Goal: Task Accomplishment & Management: Use online tool/utility

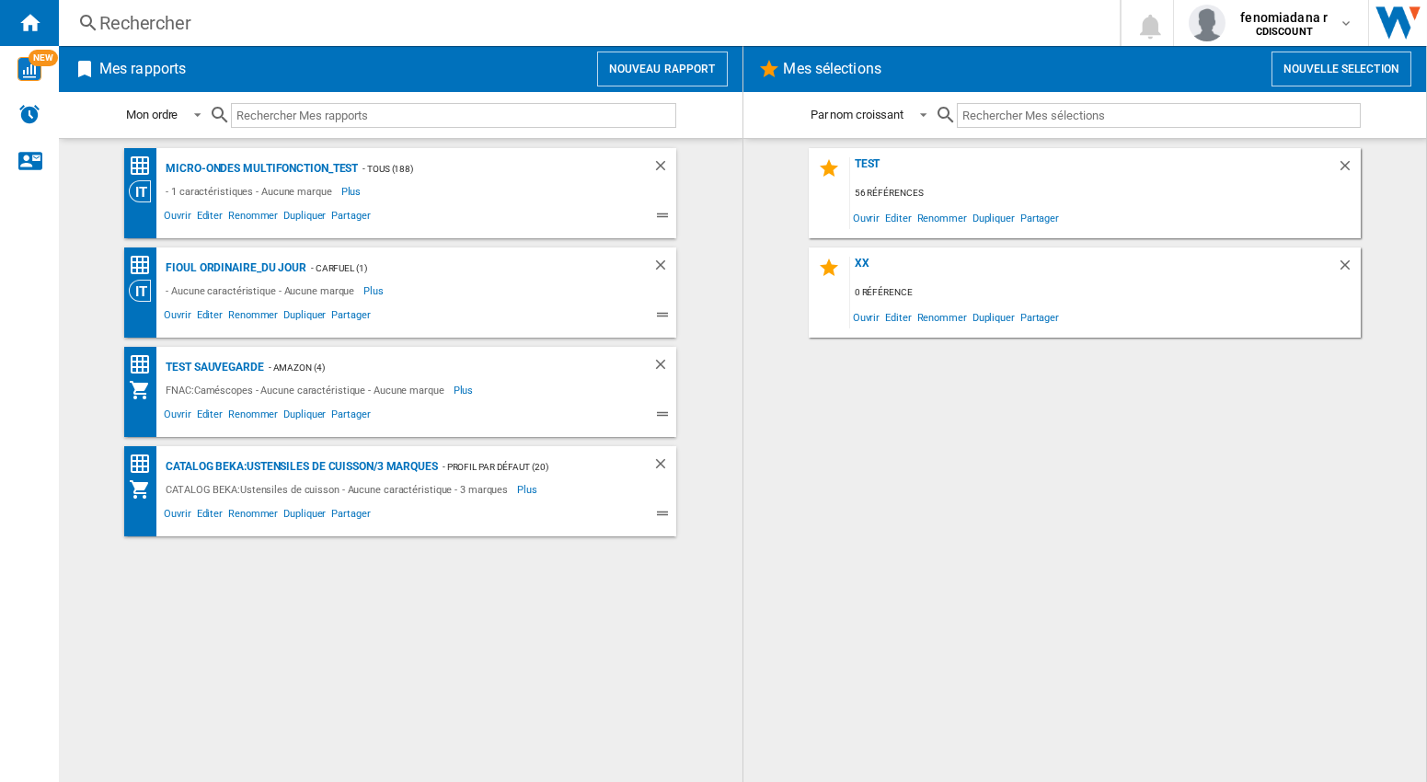
click at [660, 63] on button "Nouveau rapport" at bounding box center [662, 69] width 131 height 35
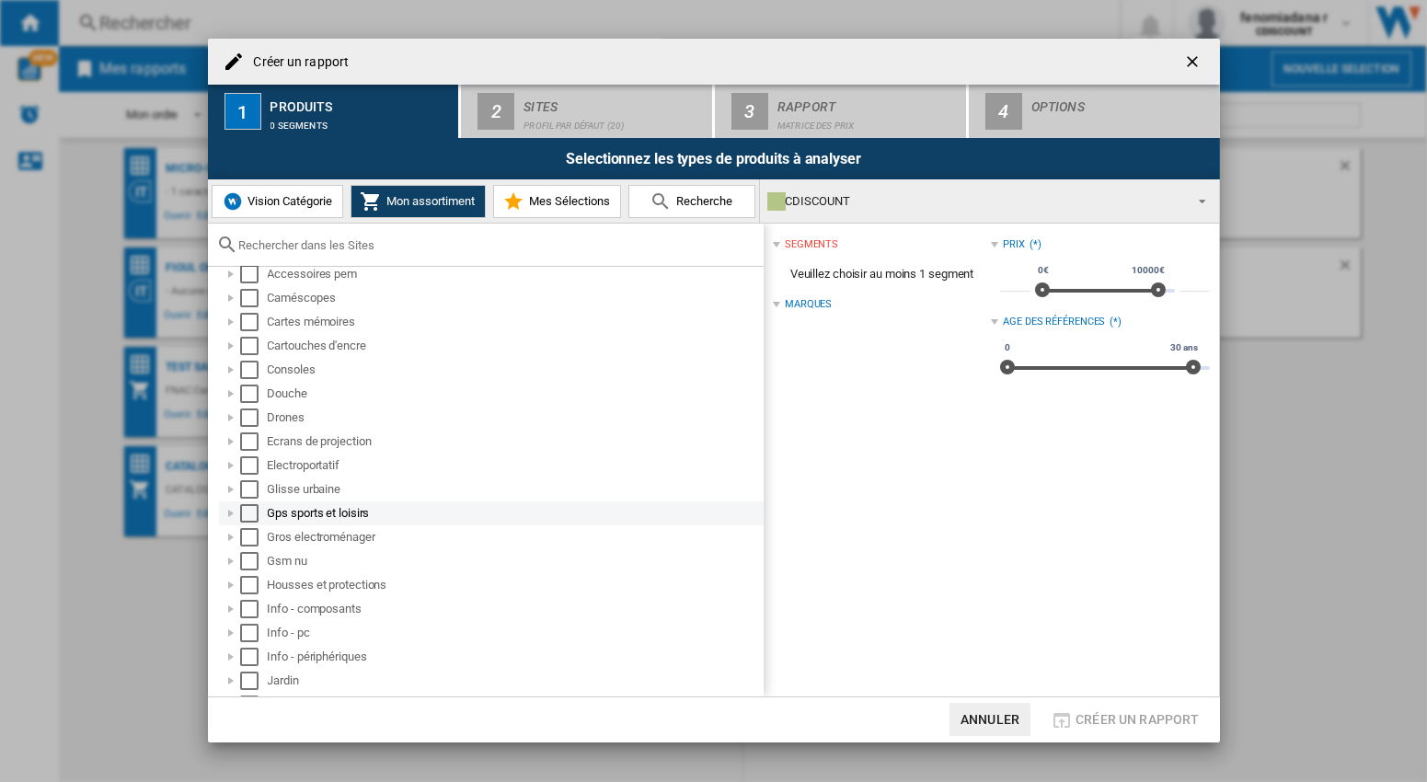
scroll to position [172, 0]
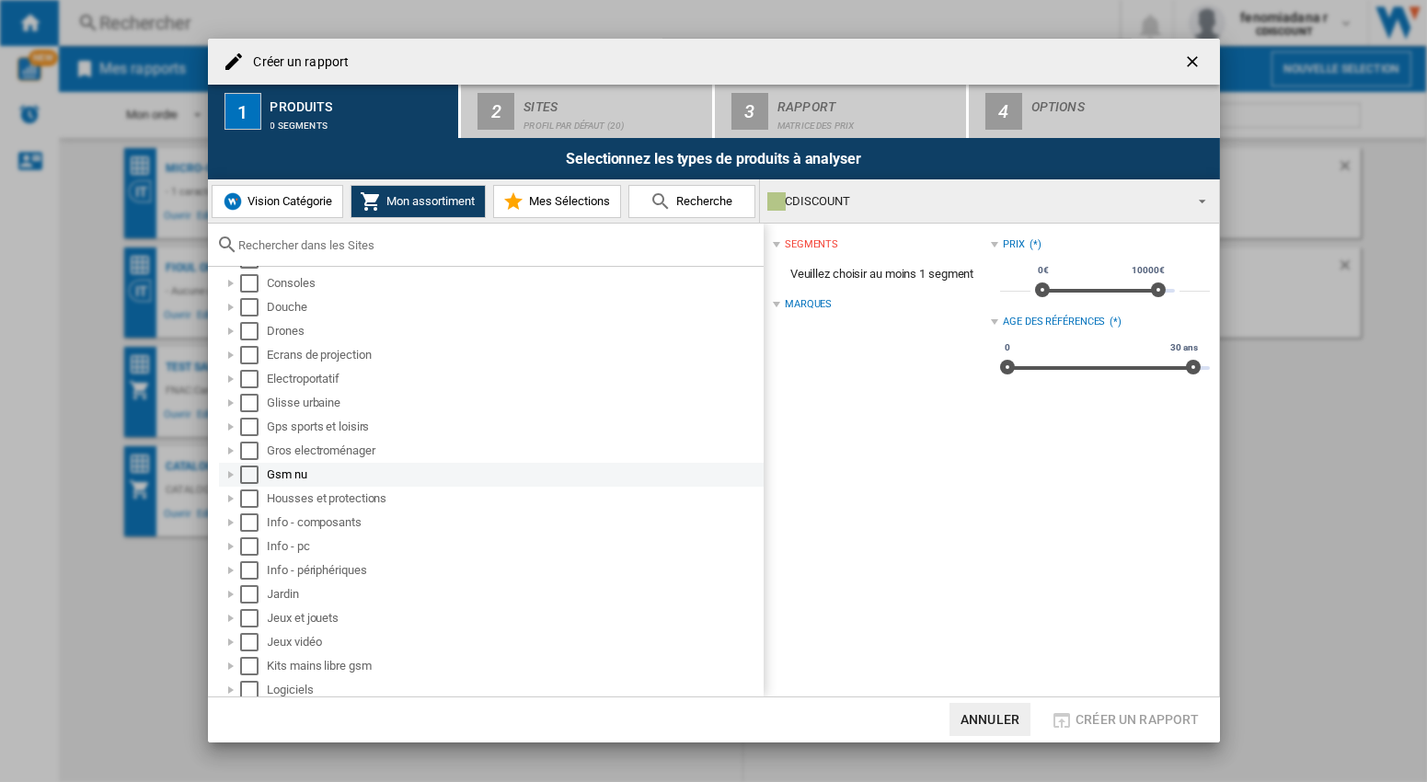
click at [243, 474] on div "Select" at bounding box center [249, 474] width 18 height 18
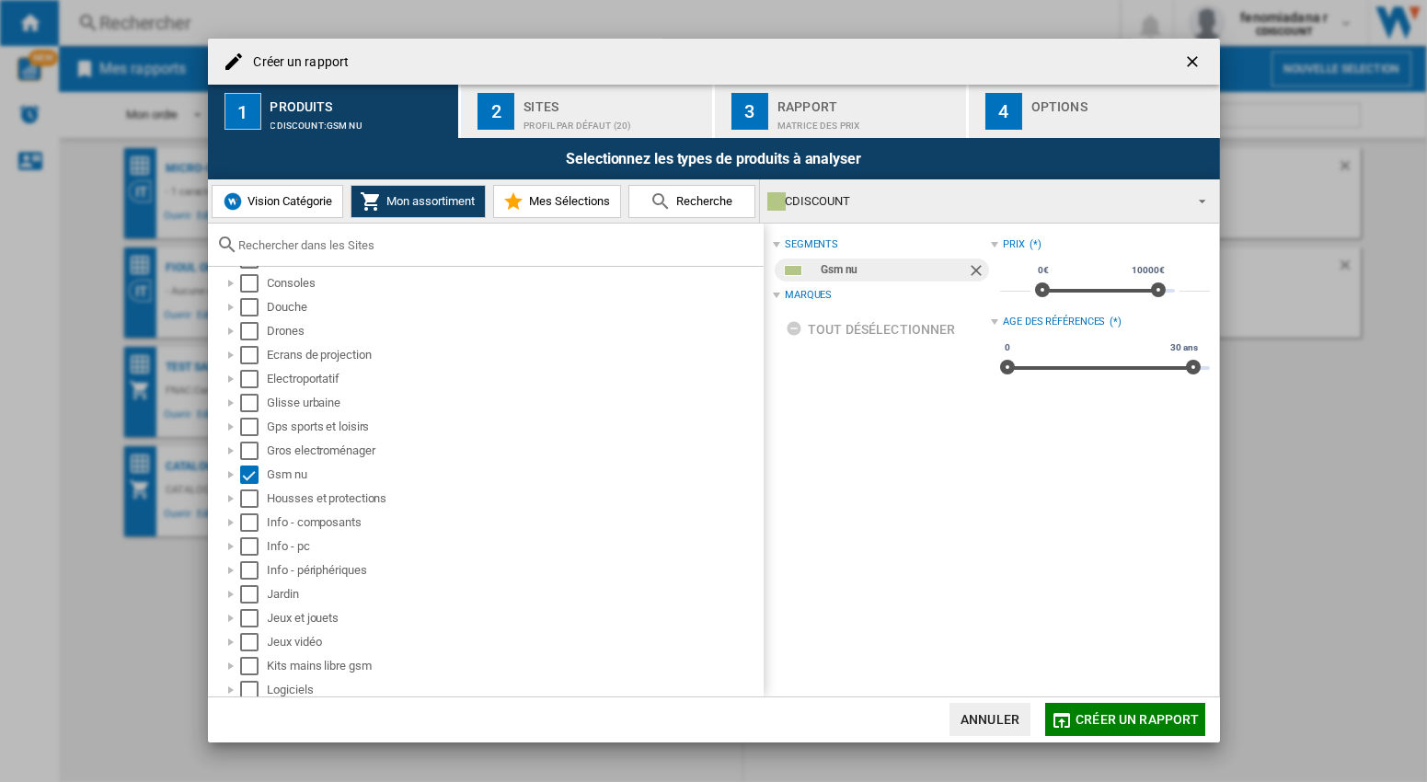
click at [554, 109] on div "Sites" at bounding box center [613, 101] width 181 height 19
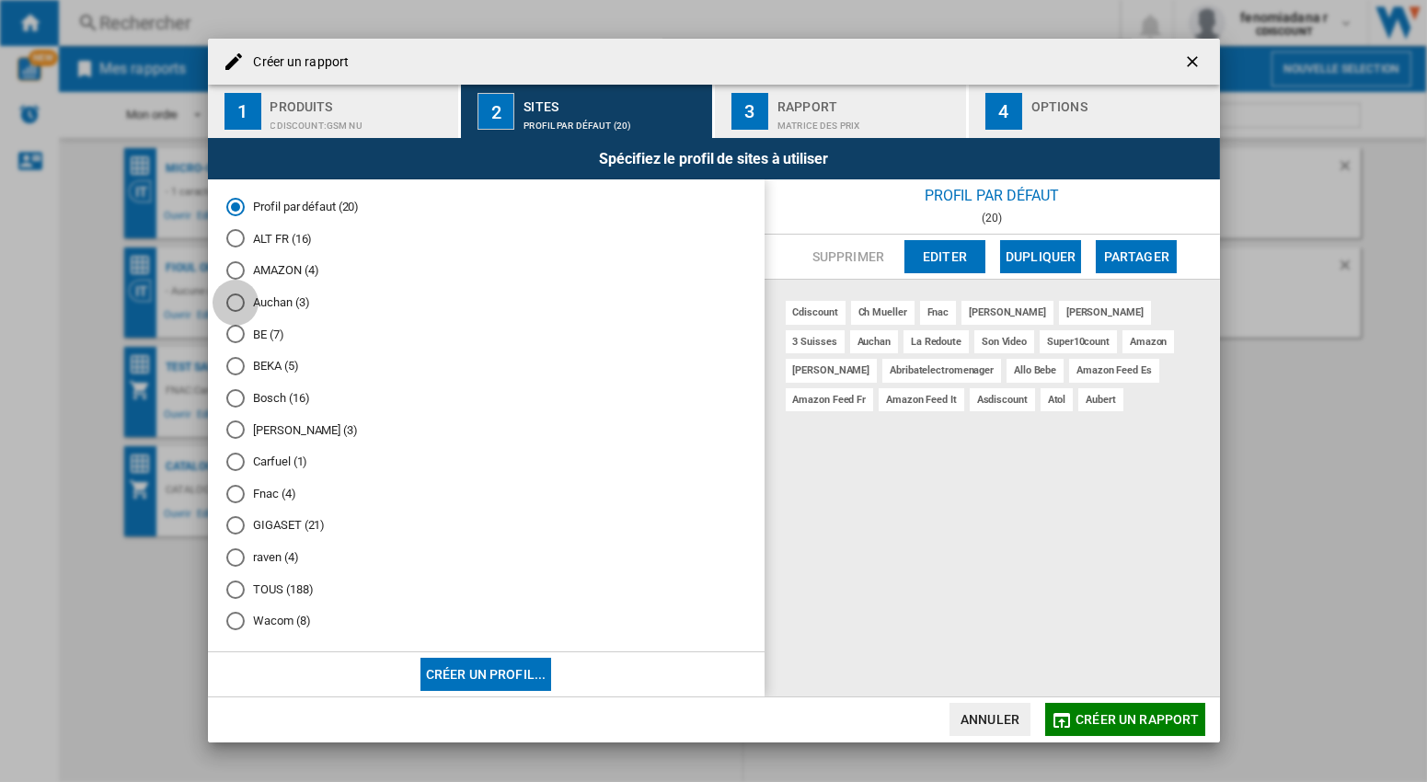
drag, startPoint x: 236, startPoint y: 307, endPoint x: 507, endPoint y: 244, distance: 277.8
click at [236, 308] on div "Auchan (3)" at bounding box center [235, 302] width 18 height 18
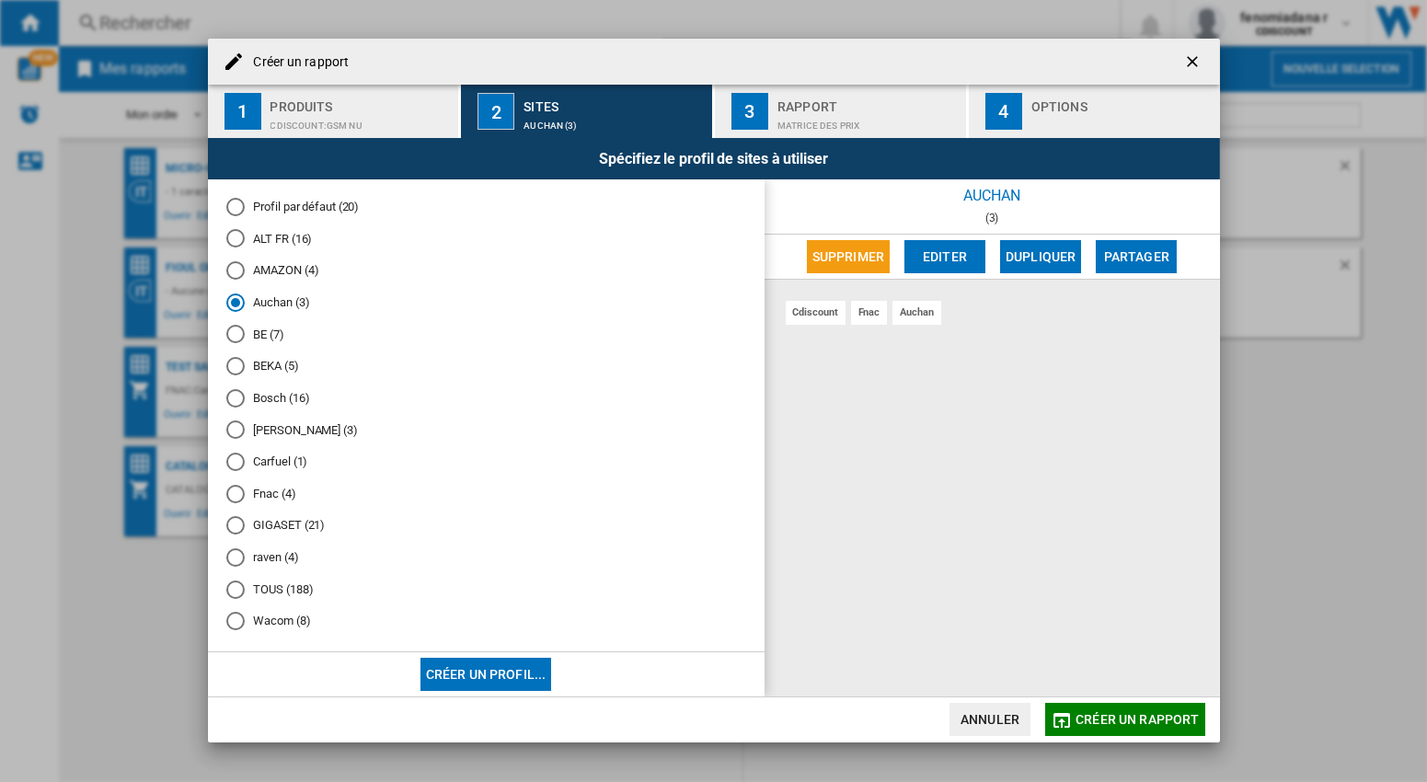
click at [821, 102] on div "Rapport" at bounding box center [867, 101] width 181 height 19
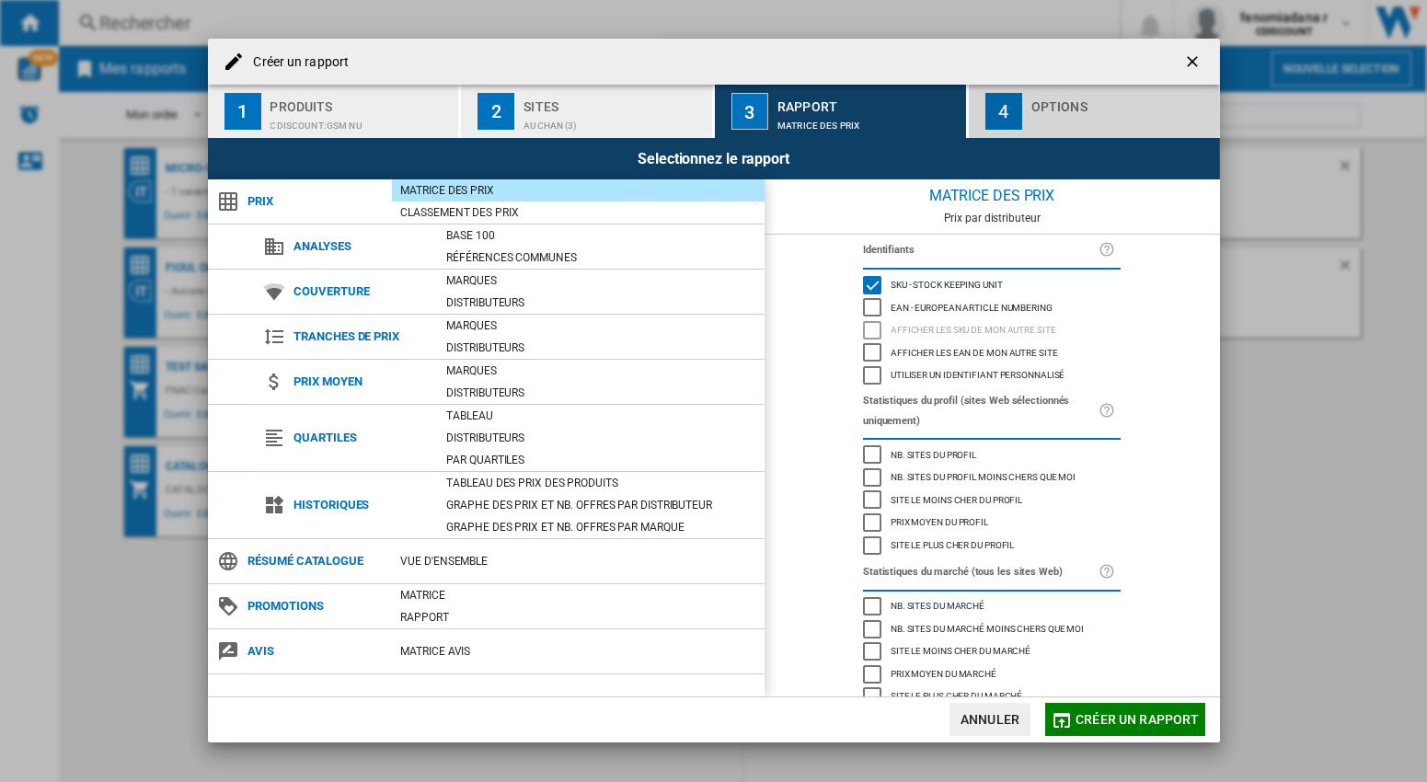
click at [1067, 102] on div "Options" at bounding box center [1121, 101] width 181 height 19
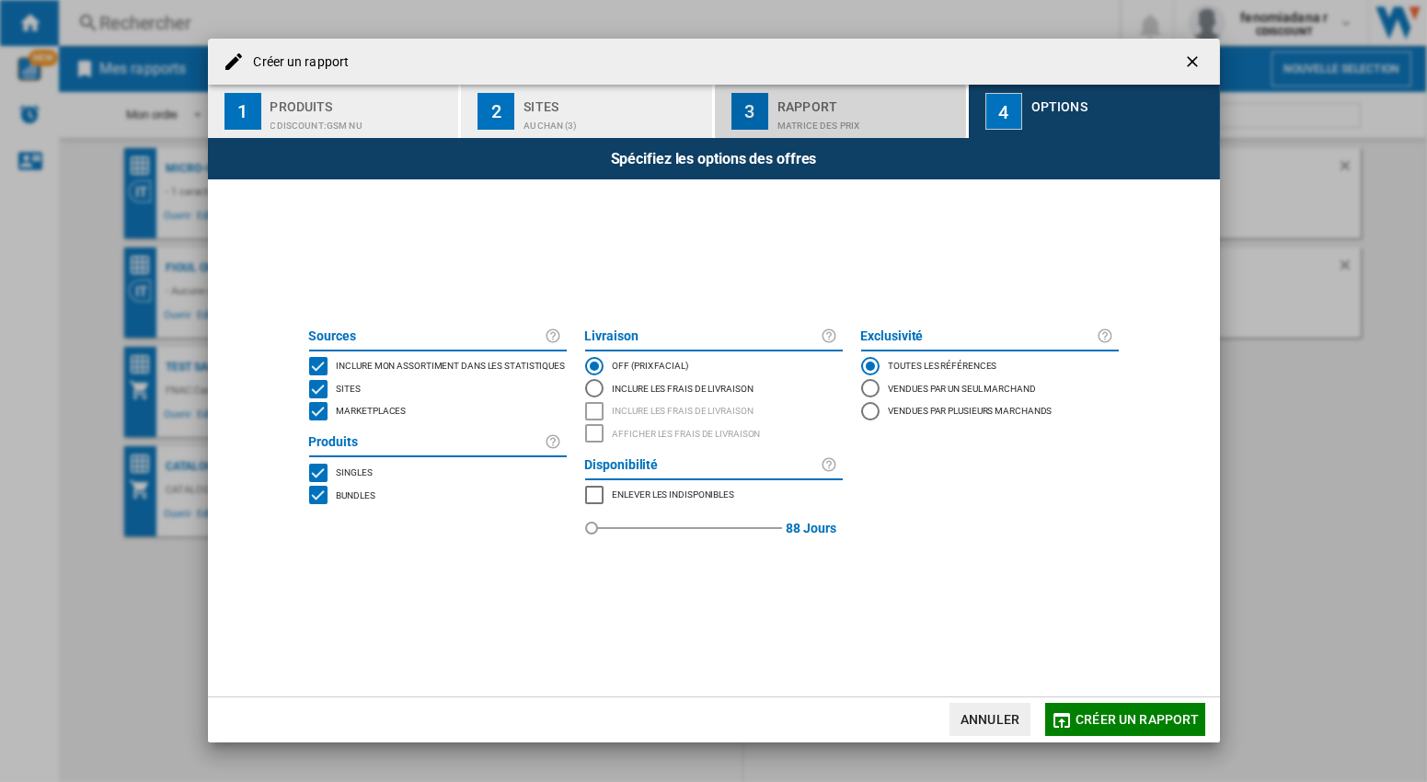
click at [807, 104] on div "Rapport" at bounding box center [867, 101] width 181 height 19
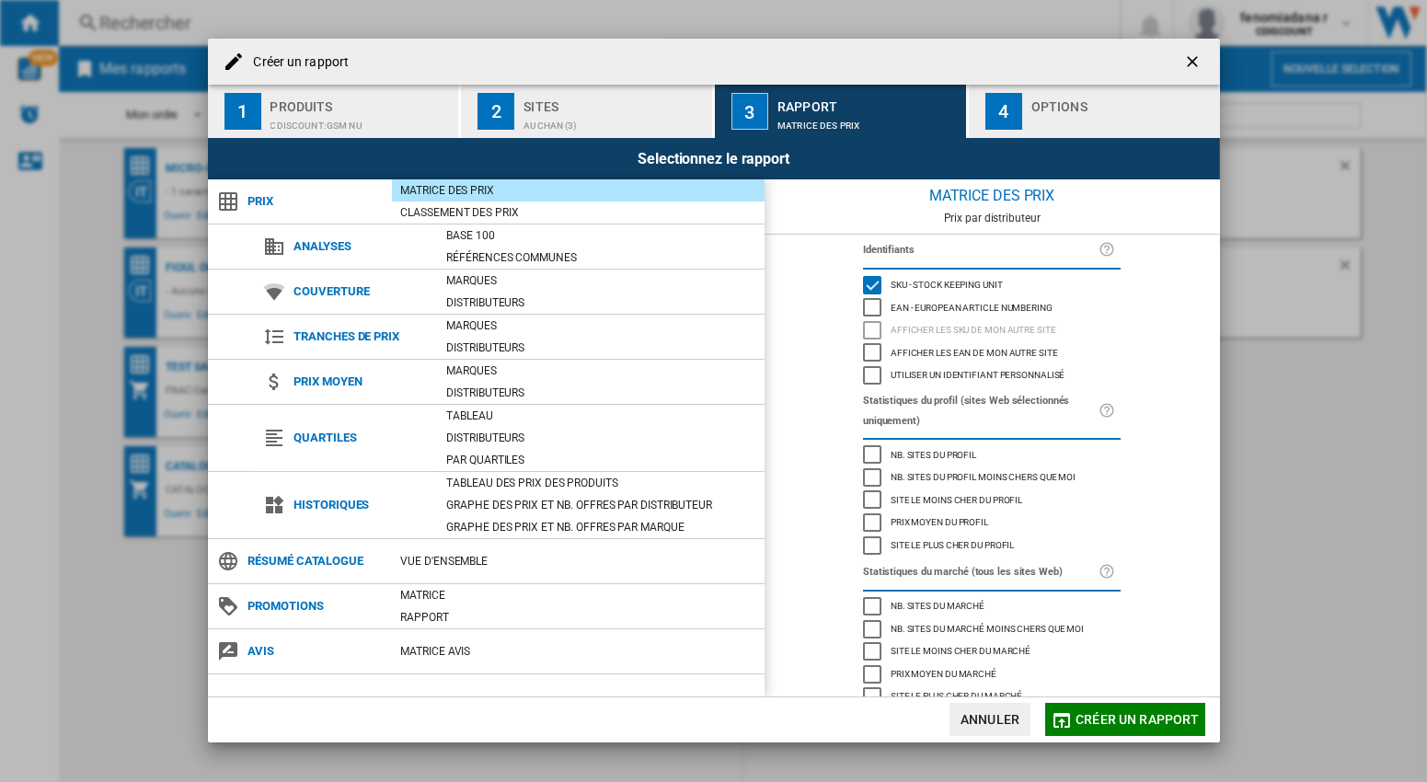
click at [582, 105] on div "Sites" at bounding box center [613, 101] width 181 height 19
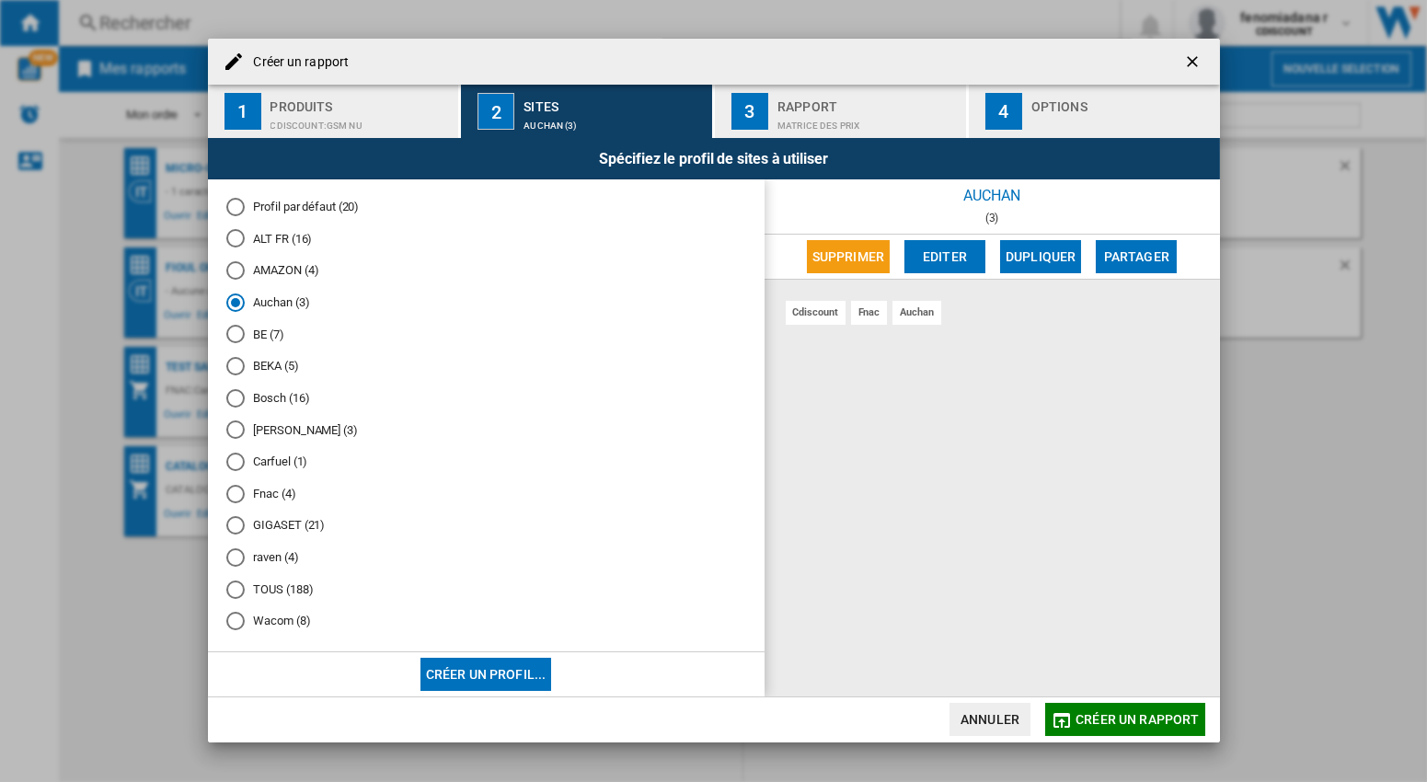
click at [309, 104] on div "Produits" at bounding box center [360, 101] width 181 height 19
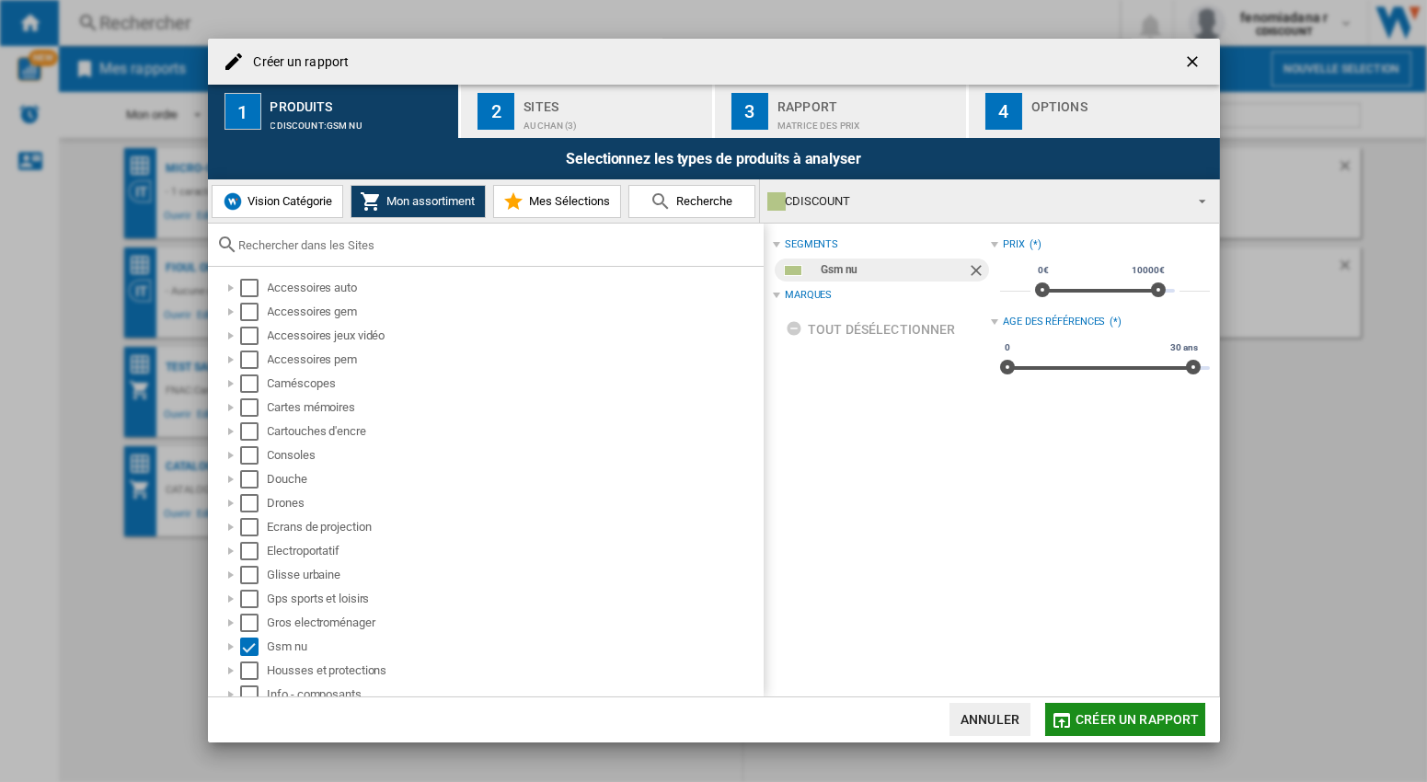
click at [1141, 718] on span "Créer un rapport" at bounding box center [1136, 719] width 123 height 15
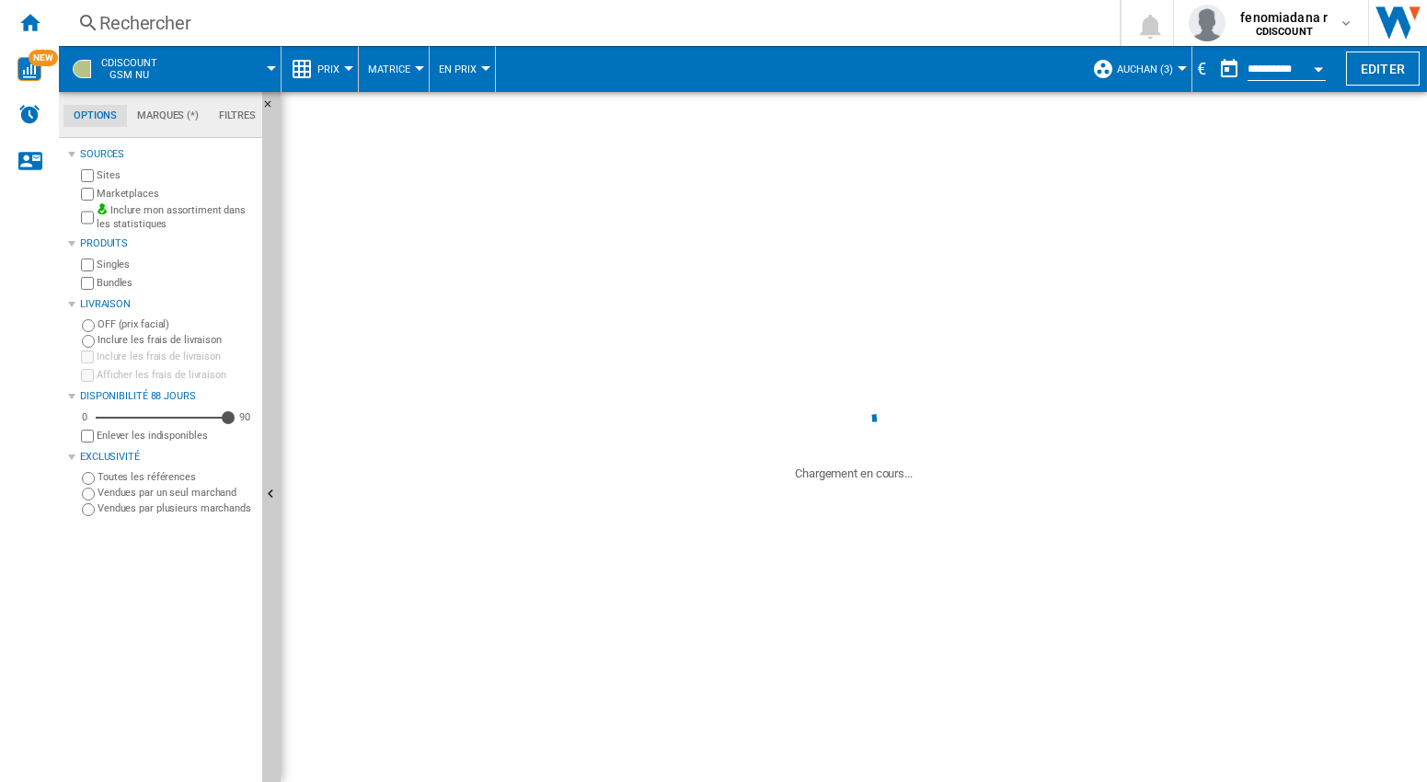
click at [1192, 76] on div "€" at bounding box center [1201, 68] width 18 height 23
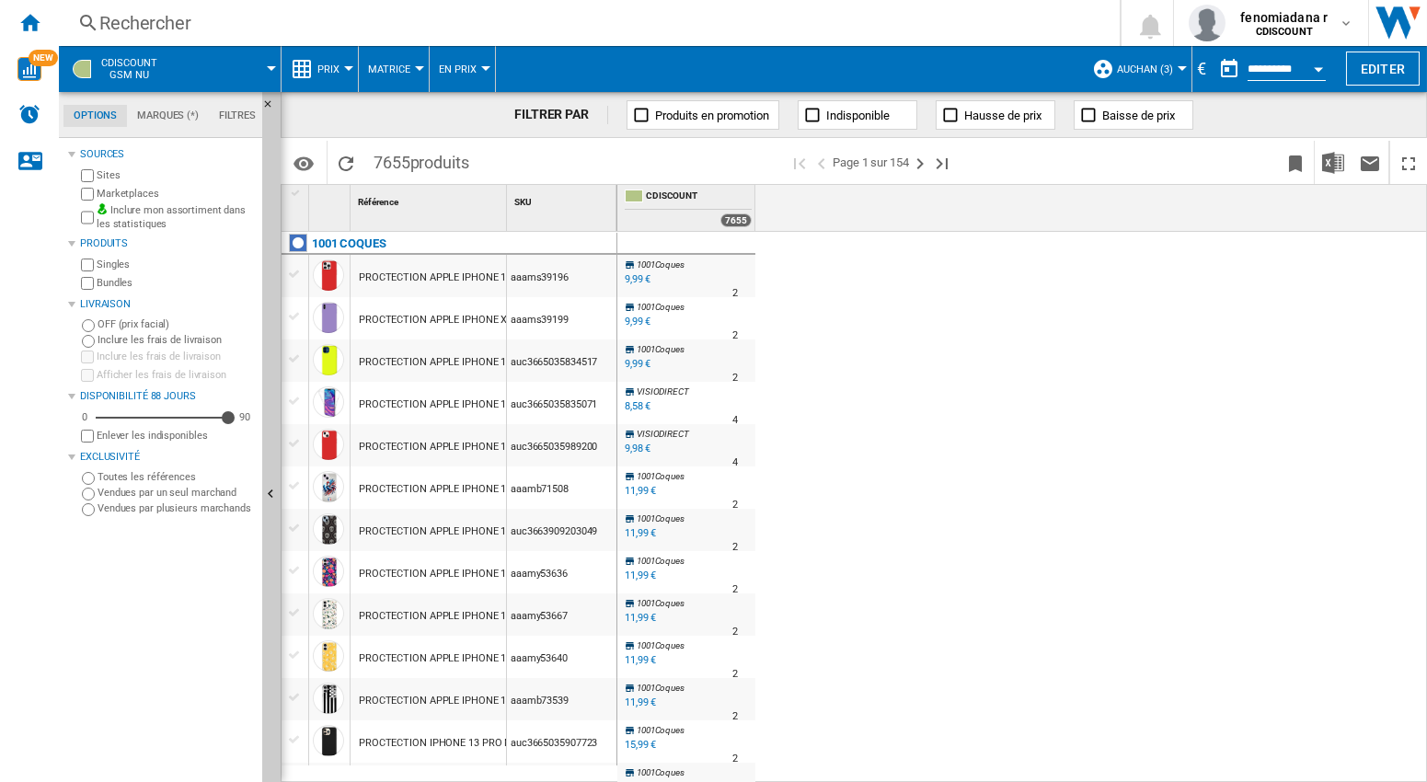
click at [1192, 67] on div "€" at bounding box center [1201, 68] width 18 height 23
click at [1196, 72] on div "€" at bounding box center [1201, 68] width 18 height 23
click at [1192, 67] on div "€" at bounding box center [1201, 68] width 18 height 23
click at [1320, 65] on button "Open calendar" at bounding box center [1318, 66] width 33 height 33
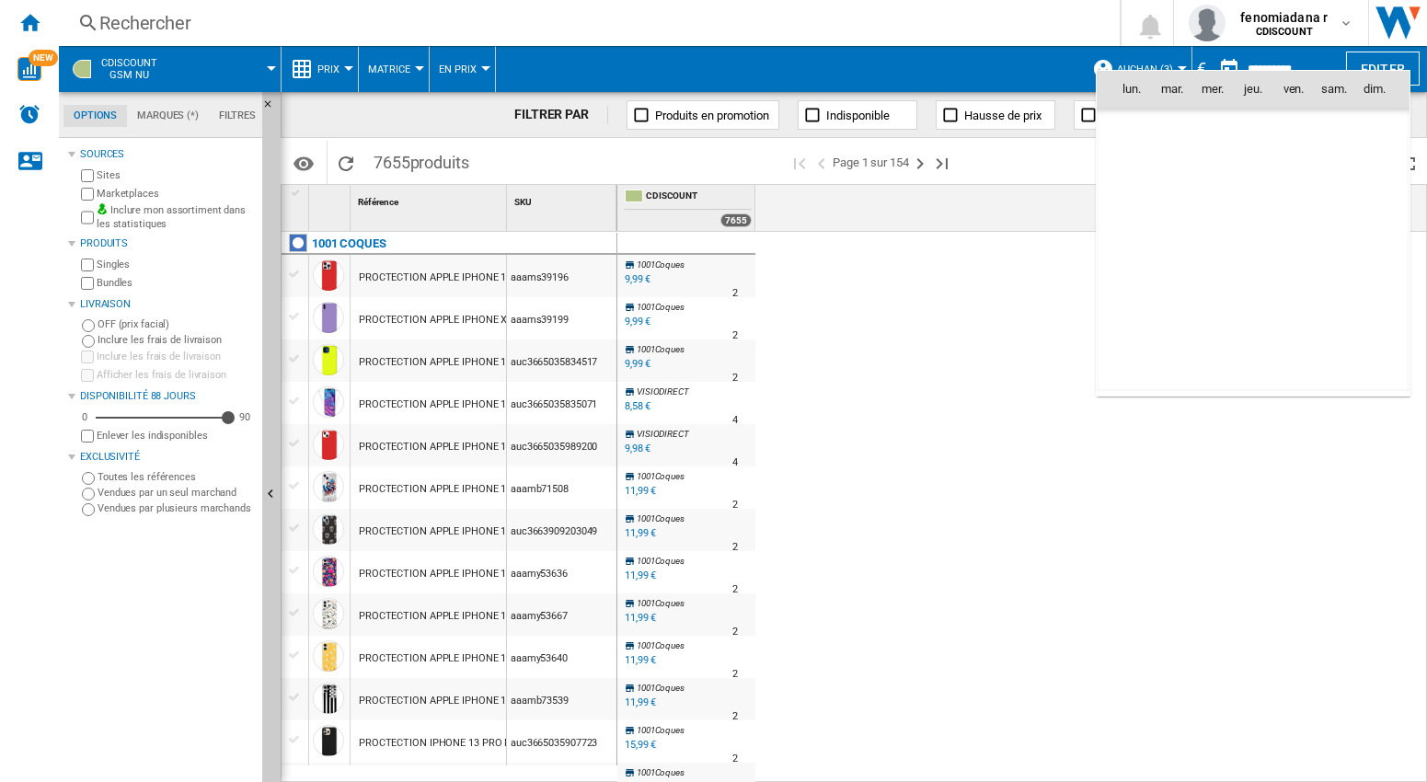
scroll to position [8775, 0]
click at [913, 268] on div at bounding box center [713, 391] width 1427 height 782
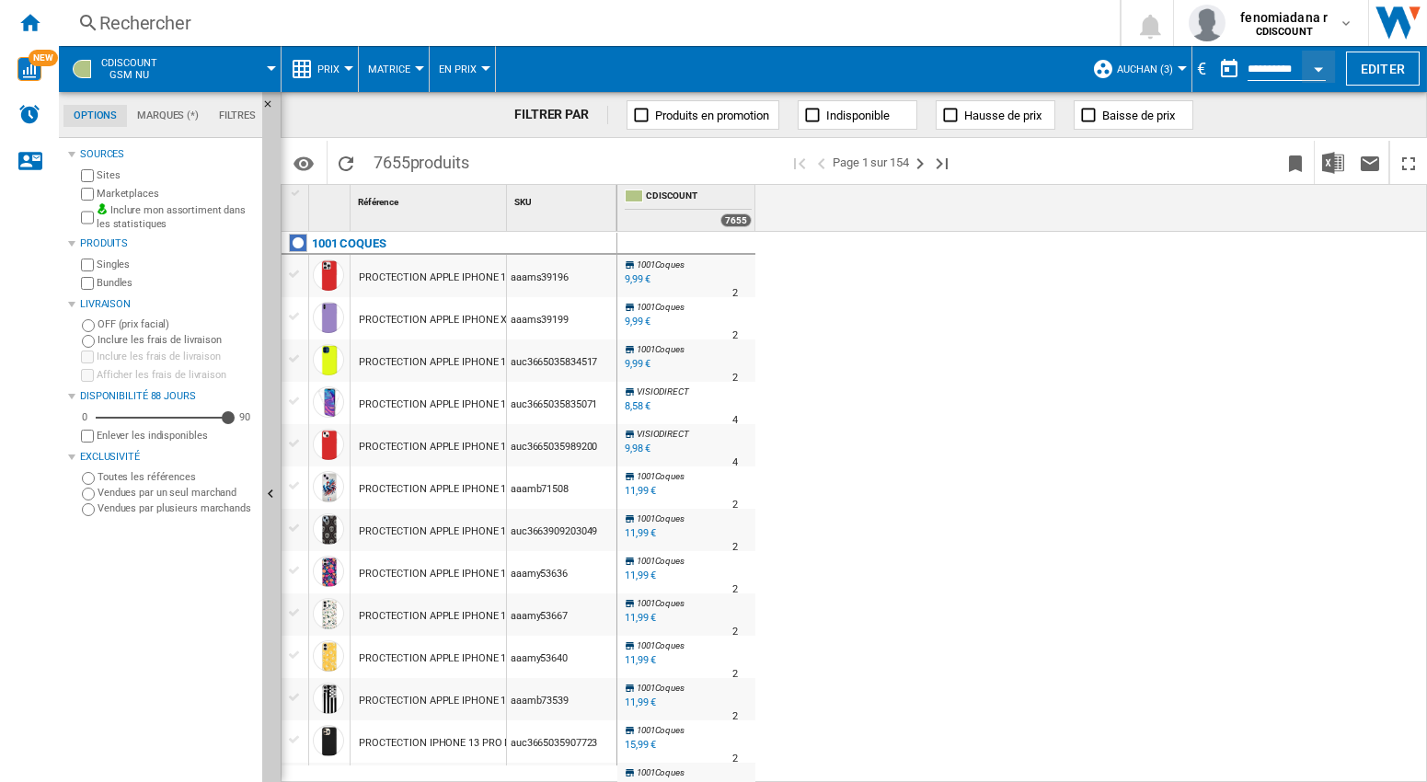
drag, startPoint x: 1191, startPoint y: 64, endPoint x: 1235, endPoint y: 76, distance: 45.7
click at [1194, 64] on div "€" at bounding box center [1201, 68] width 18 height 23
click at [1366, 58] on button "Editer" at bounding box center [1383, 69] width 74 height 34
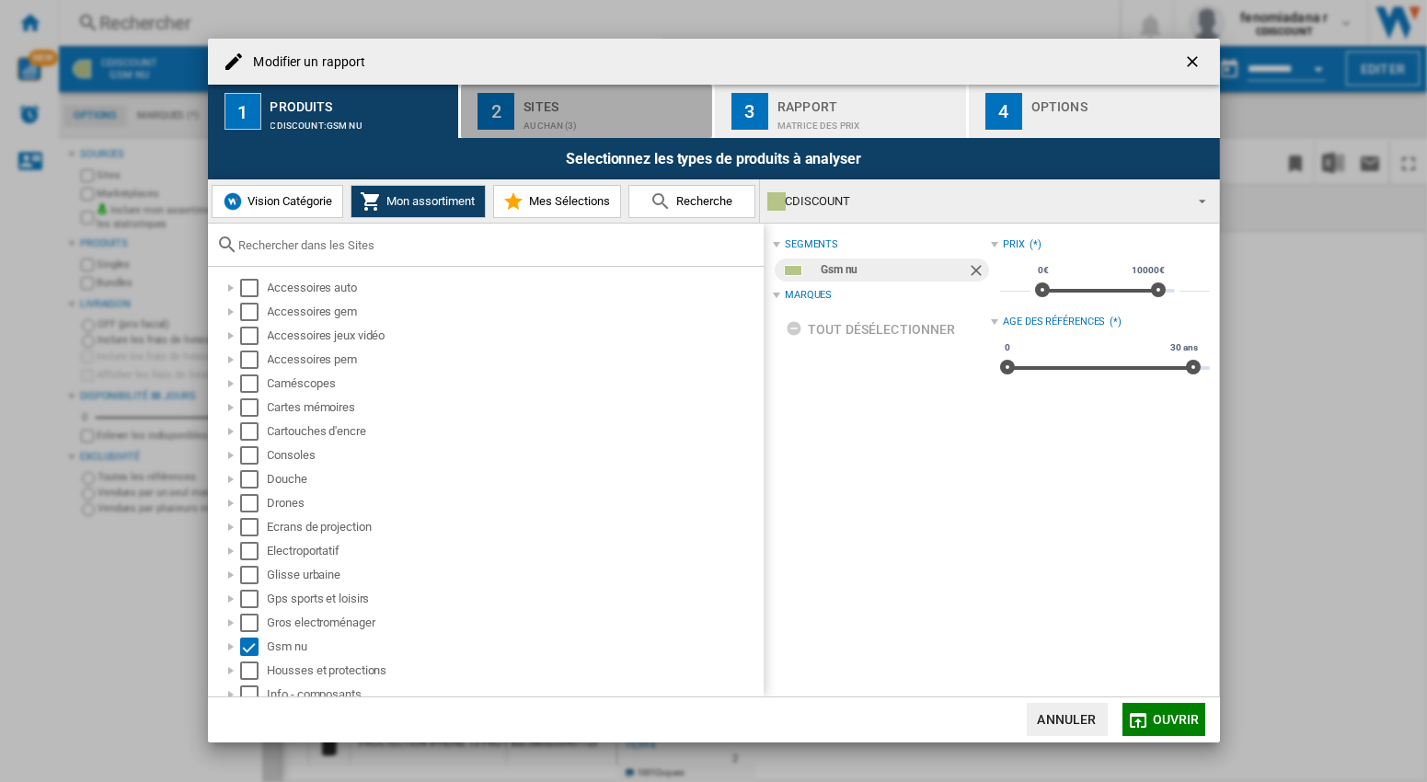
click at [509, 118] on div "2" at bounding box center [495, 111] width 37 height 37
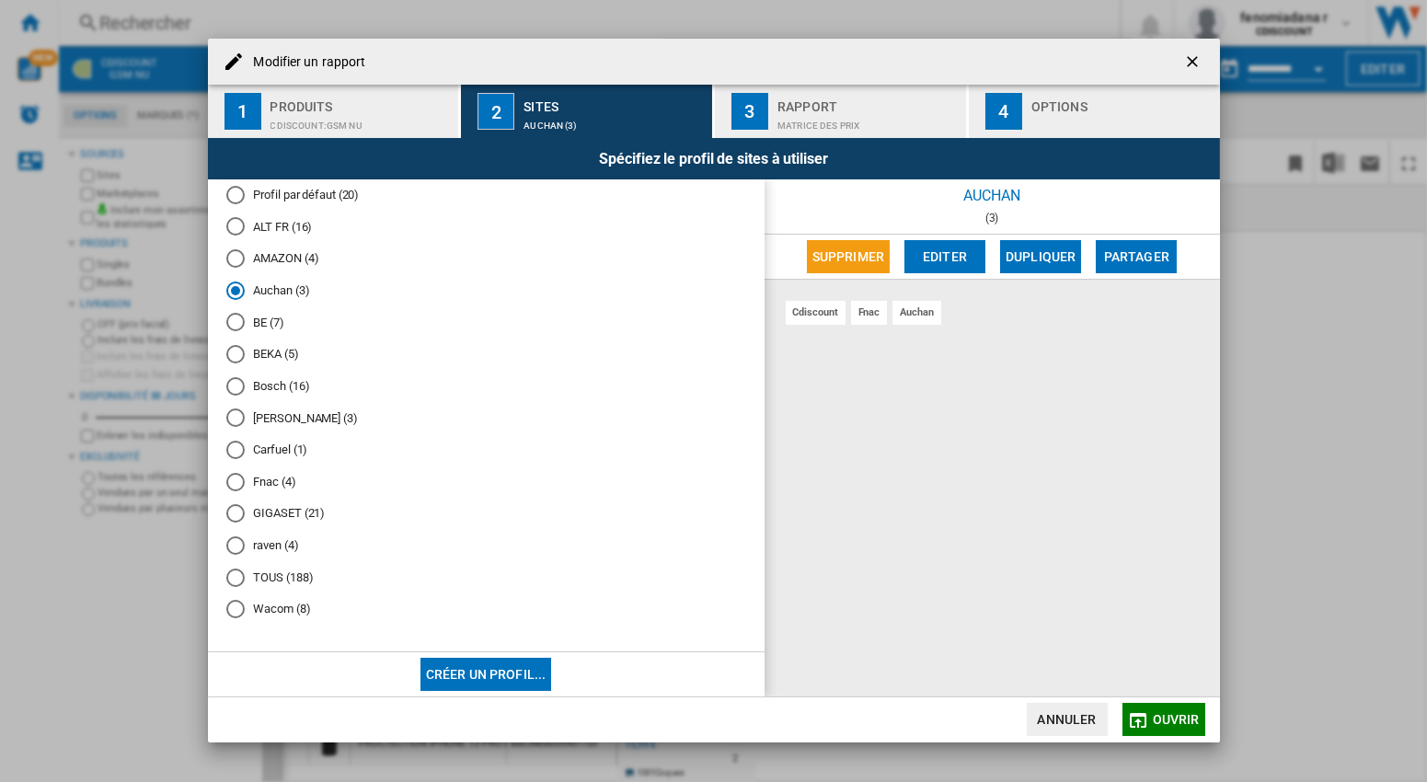
scroll to position [0, 0]
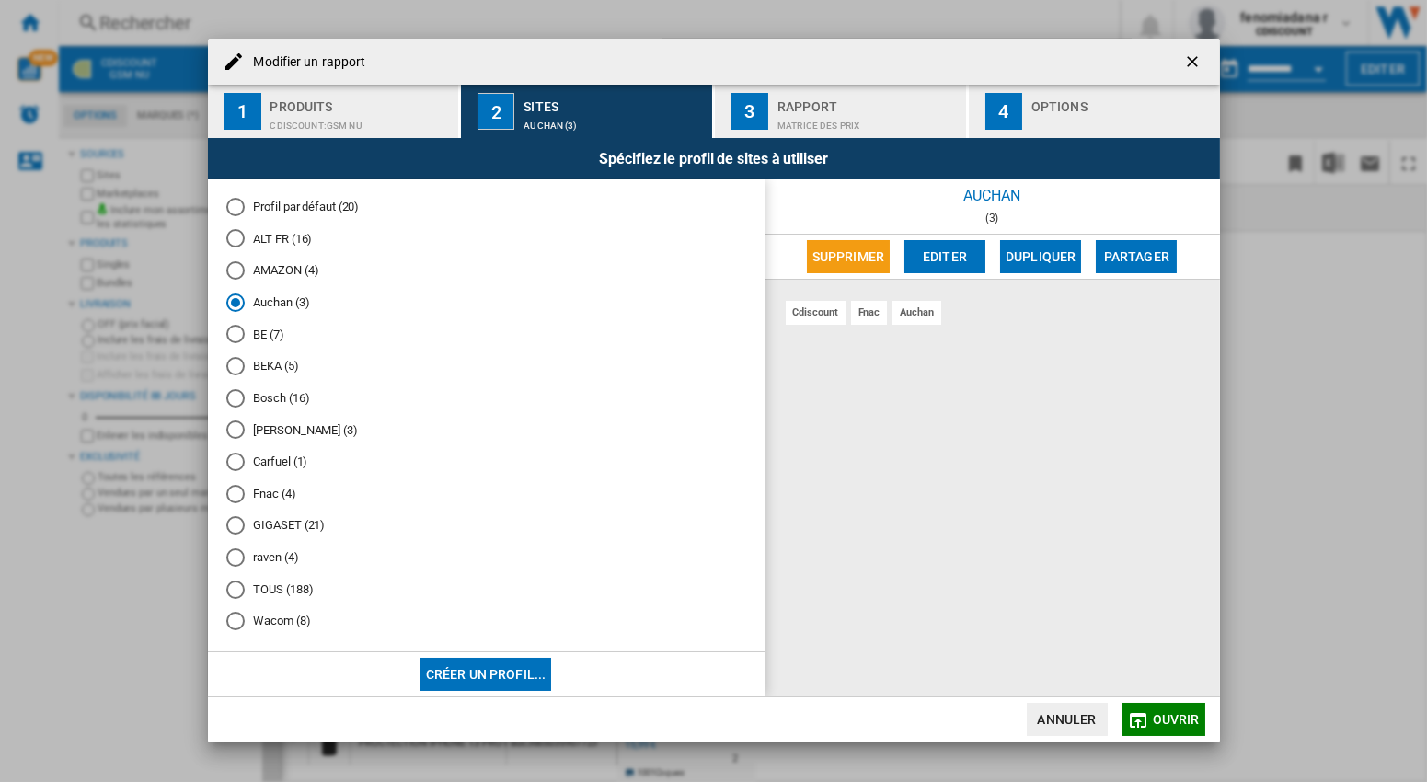
click at [816, 107] on div "Rapport" at bounding box center [867, 101] width 181 height 19
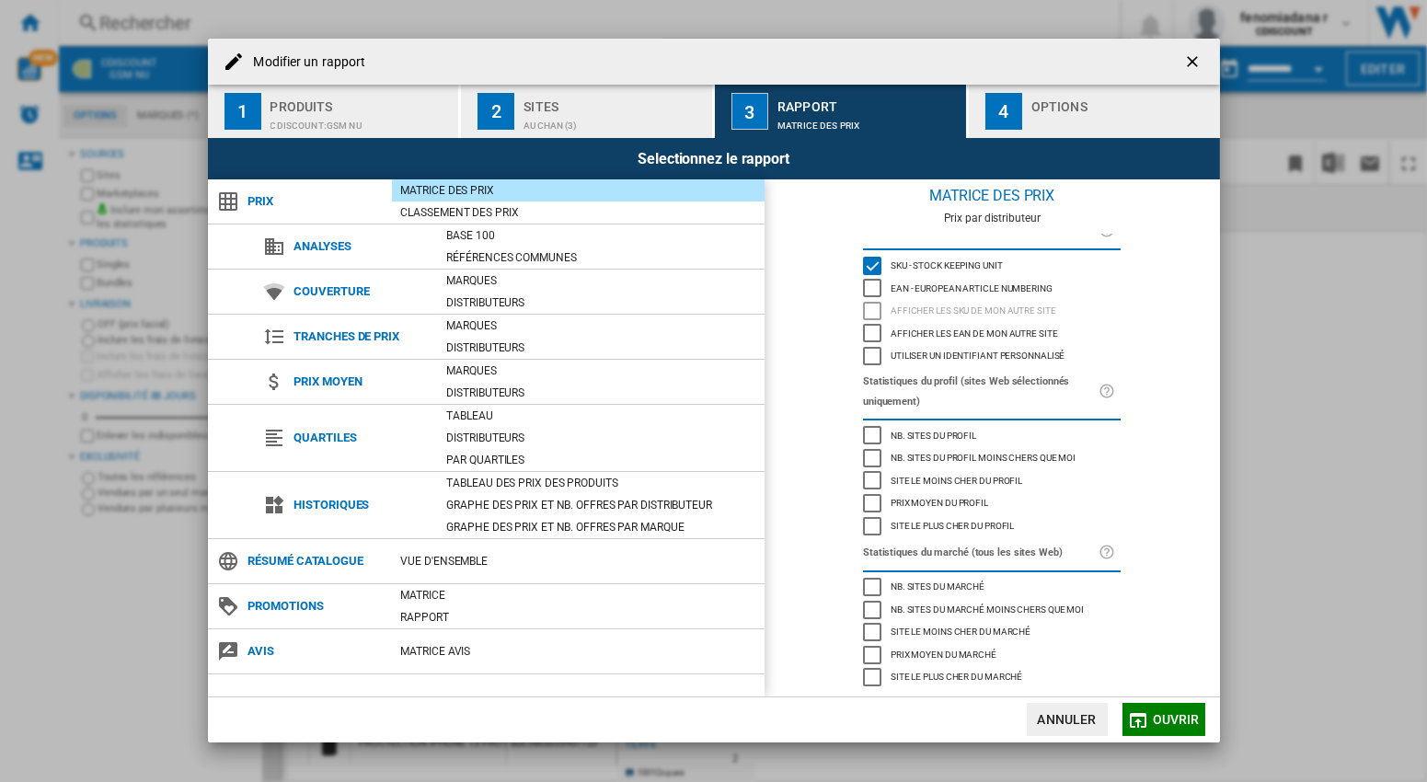
scroll to position [46, 0]
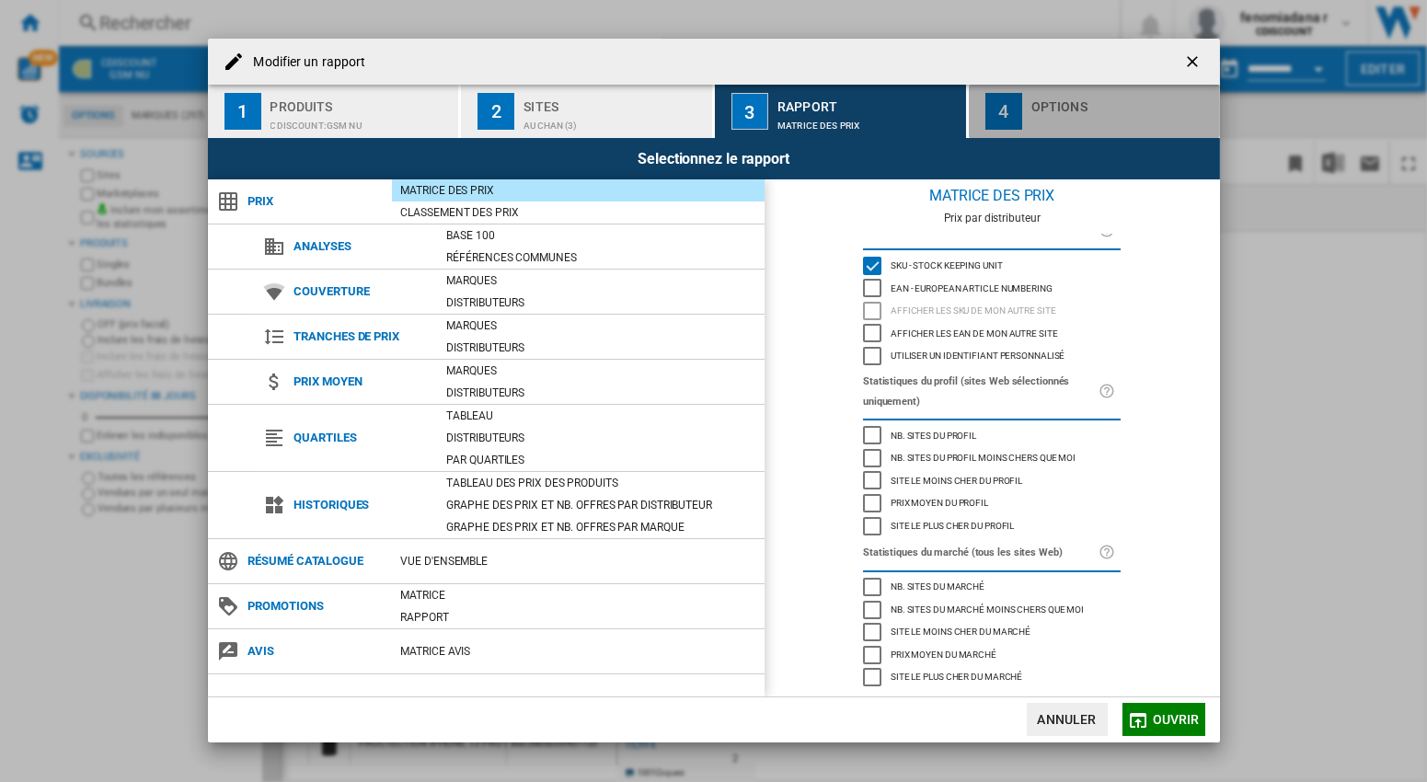
click at [1062, 104] on div "Options" at bounding box center [1121, 101] width 181 height 19
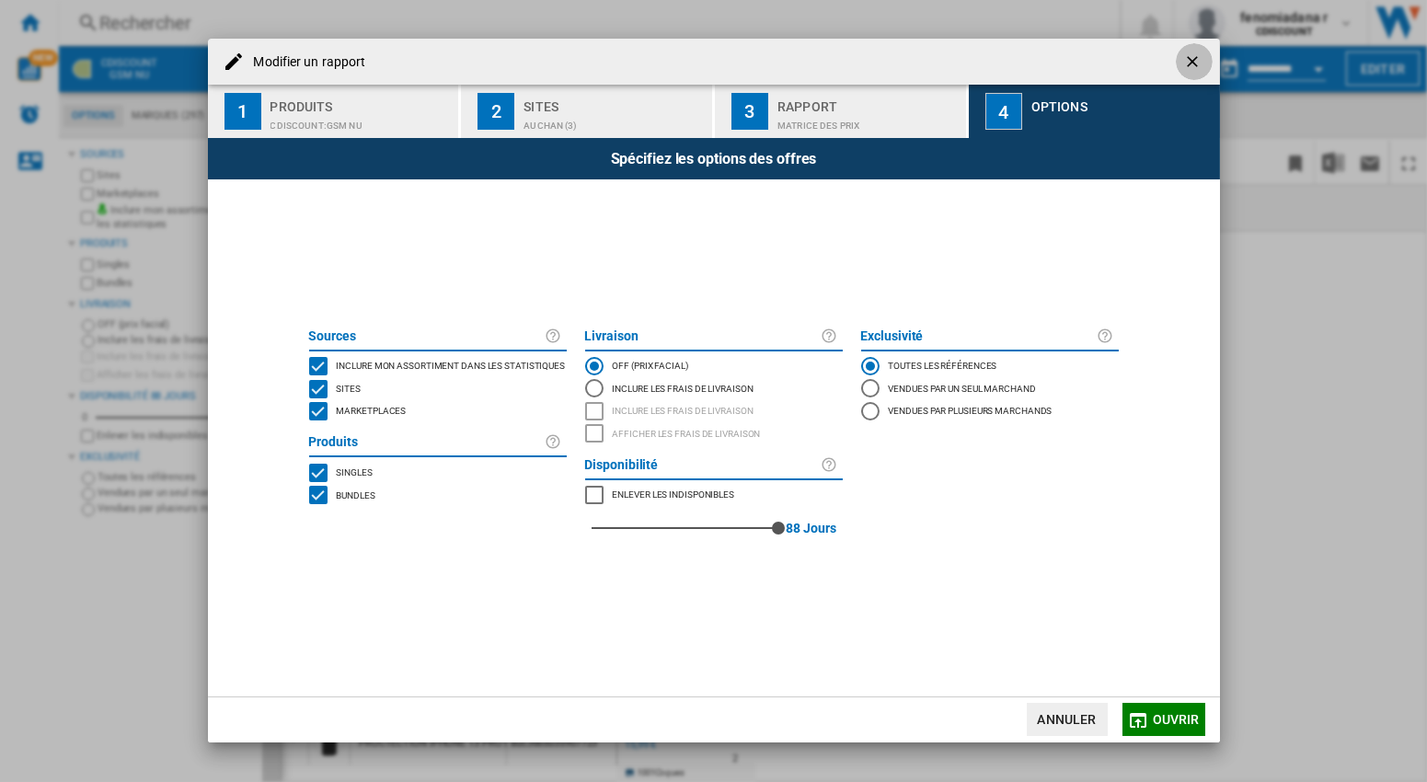
click at [1191, 52] on button "Modifier un ..." at bounding box center [1194, 61] width 37 height 37
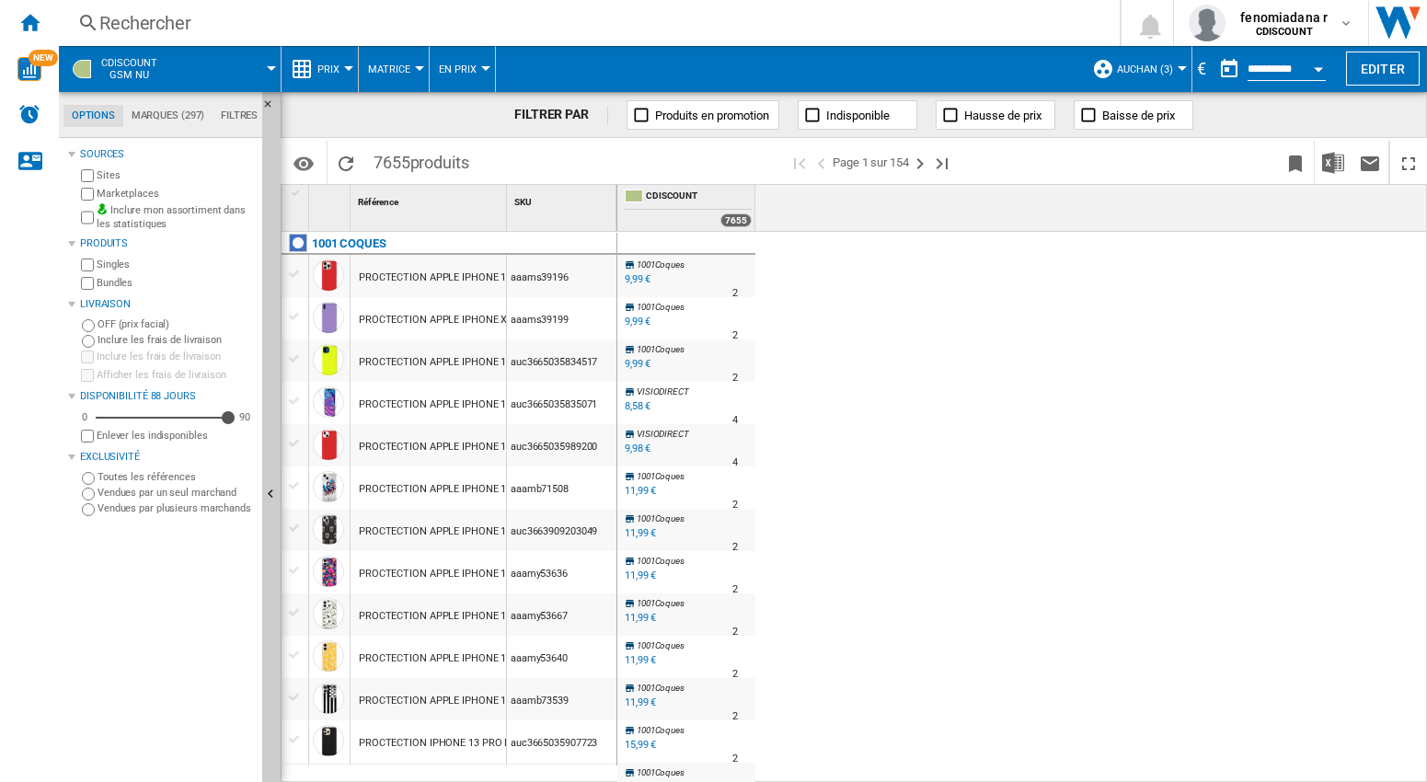
click at [1192, 74] on div "€" at bounding box center [1201, 68] width 18 height 23
click at [1192, 68] on div "€" at bounding box center [1201, 68] width 18 height 23
click at [1383, 67] on button "Editer" at bounding box center [1383, 69] width 74 height 34
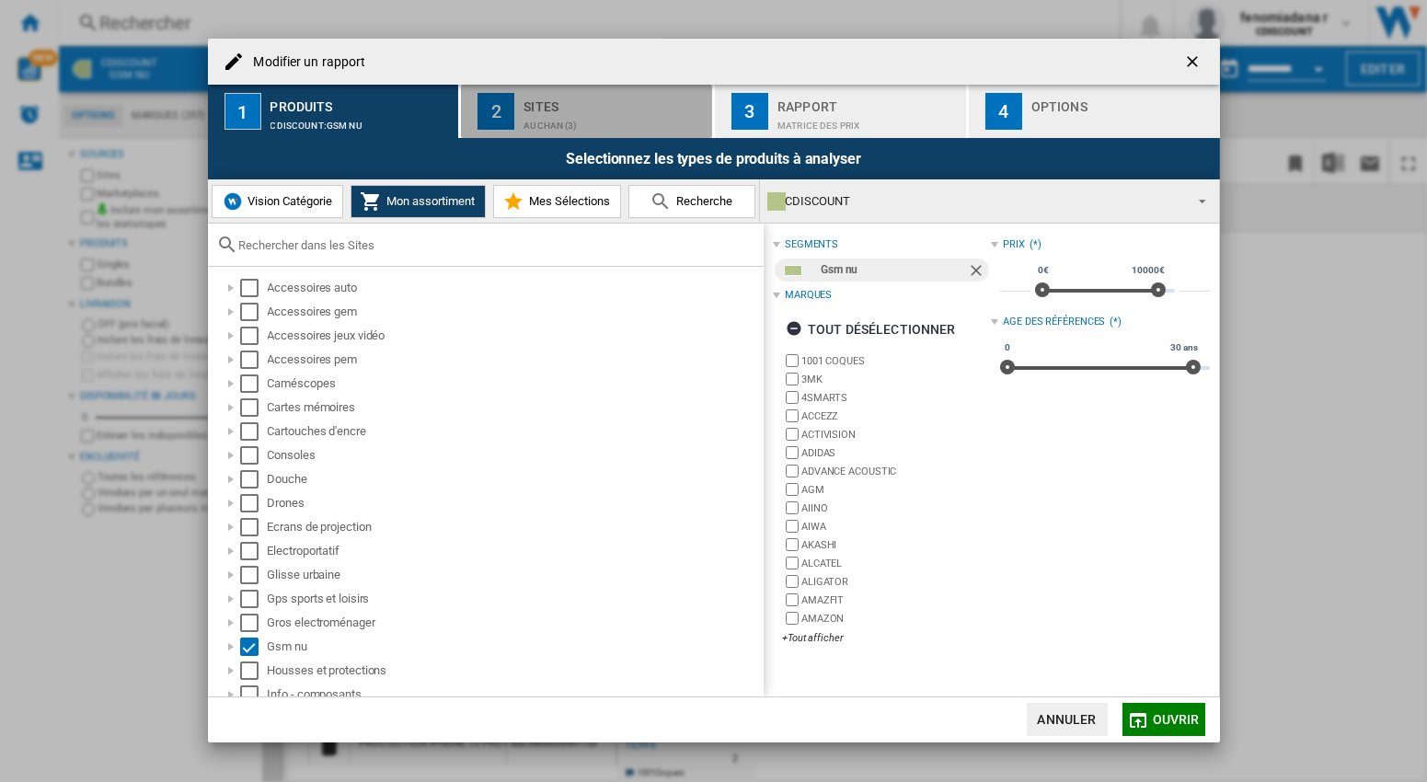
click at [536, 111] on div "Sites" at bounding box center [613, 101] width 181 height 19
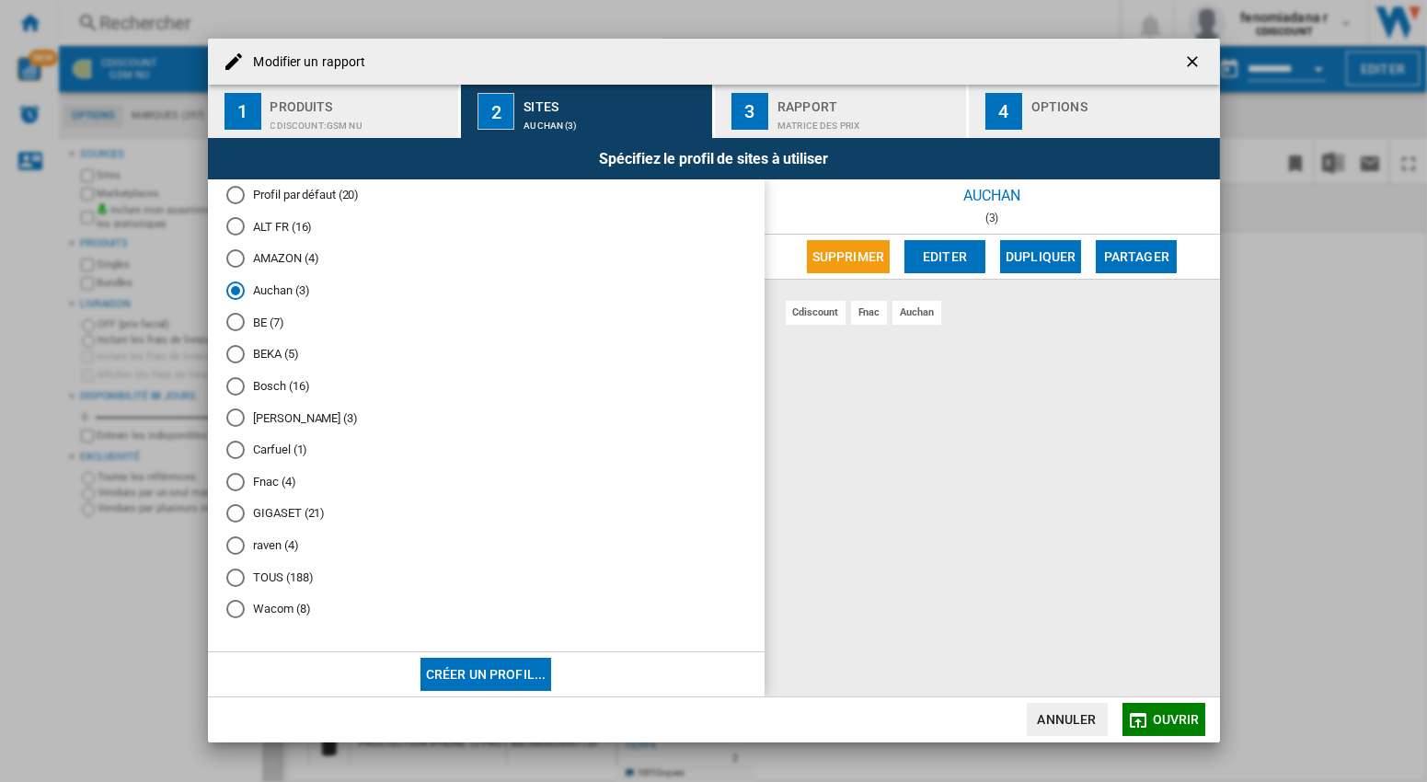
scroll to position [0, 0]
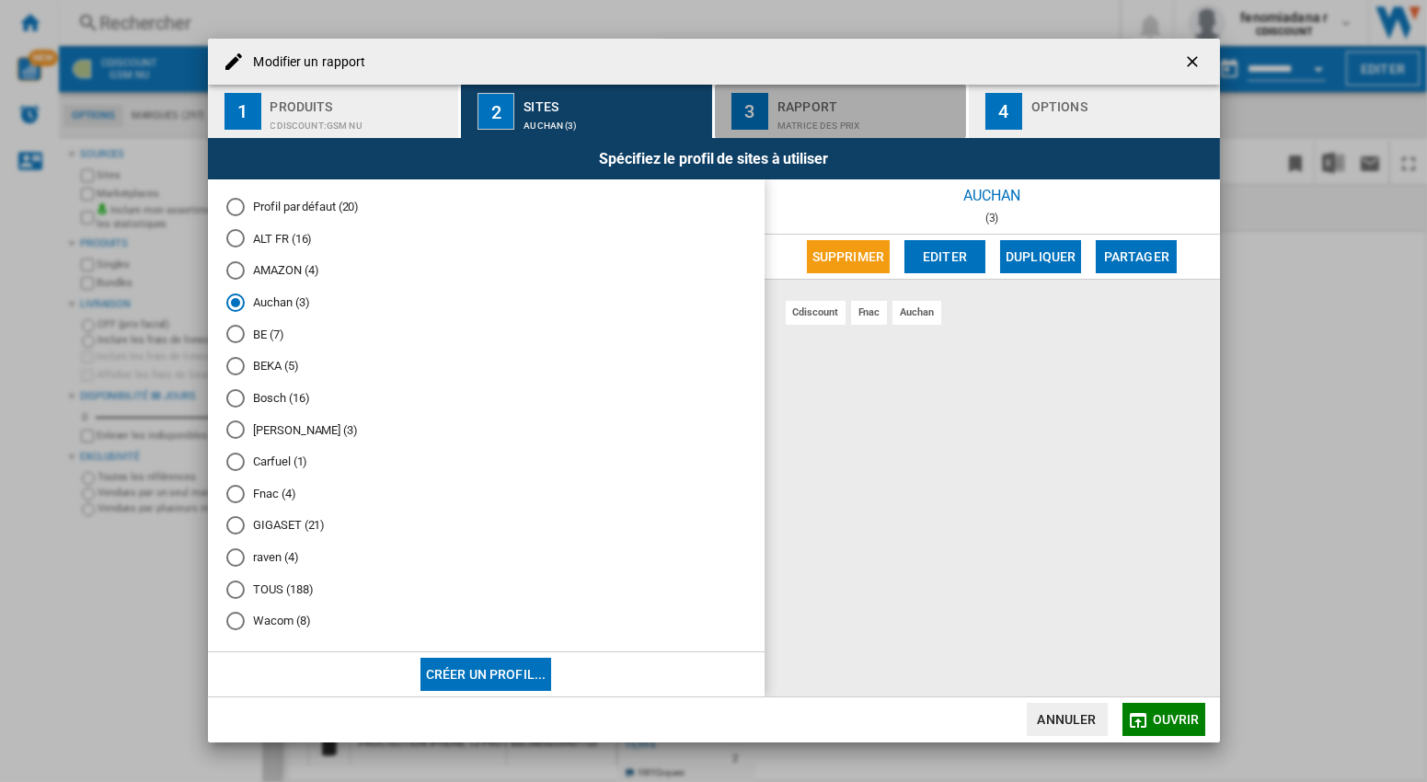
click at [834, 99] on div "Rapport" at bounding box center [867, 101] width 181 height 19
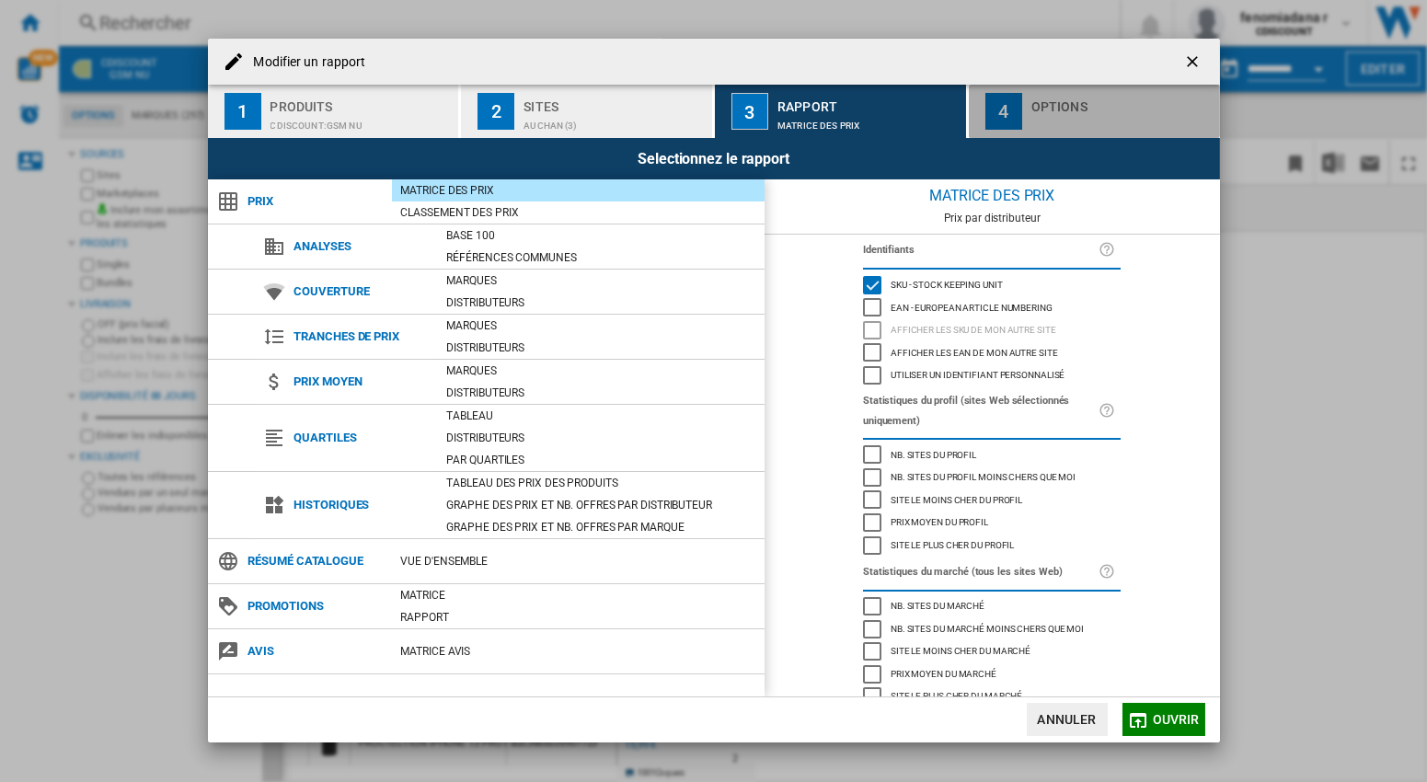
click at [1079, 95] on div "Options" at bounding box center [1121, 101] width 181 height 19
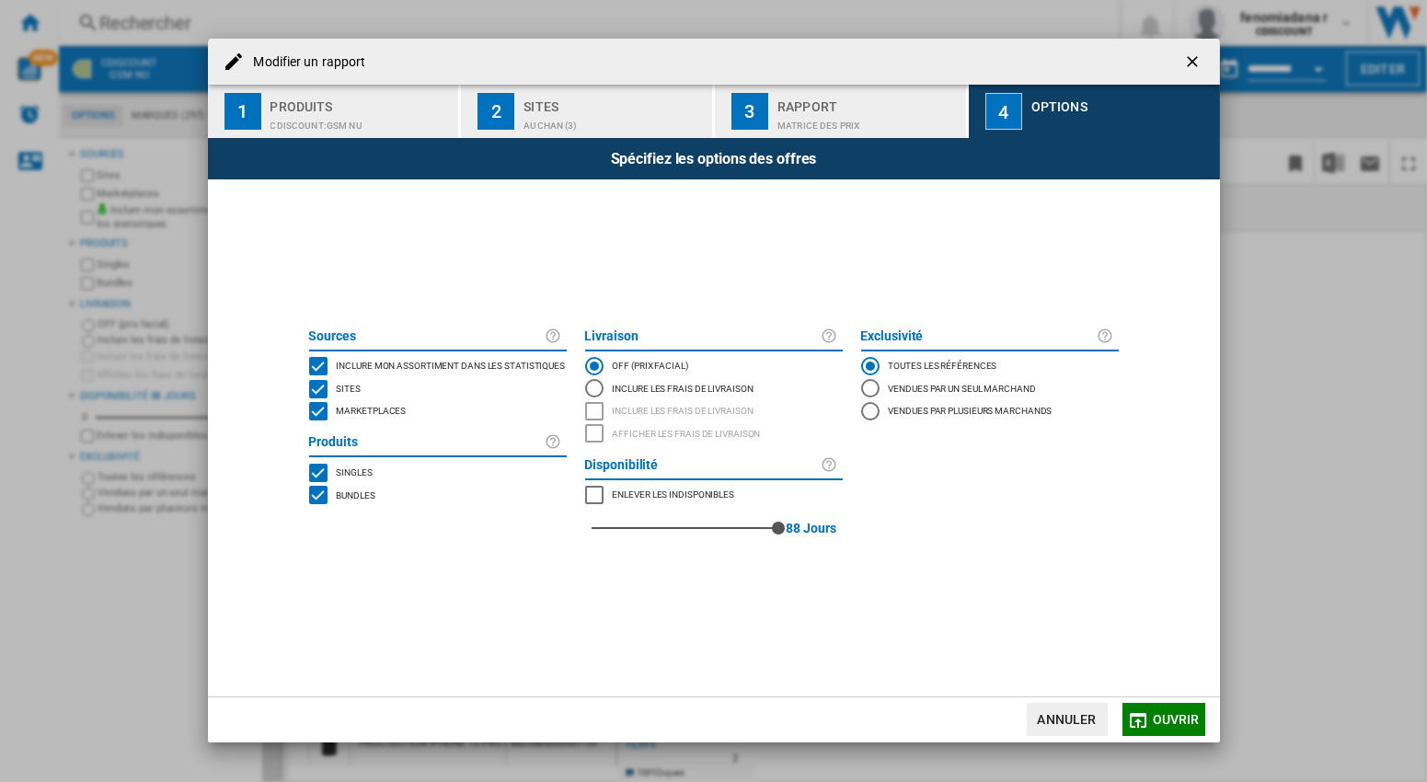
click at [845, 105] on div "Rapport" at bounding box center [867, 101] width 181 height 19
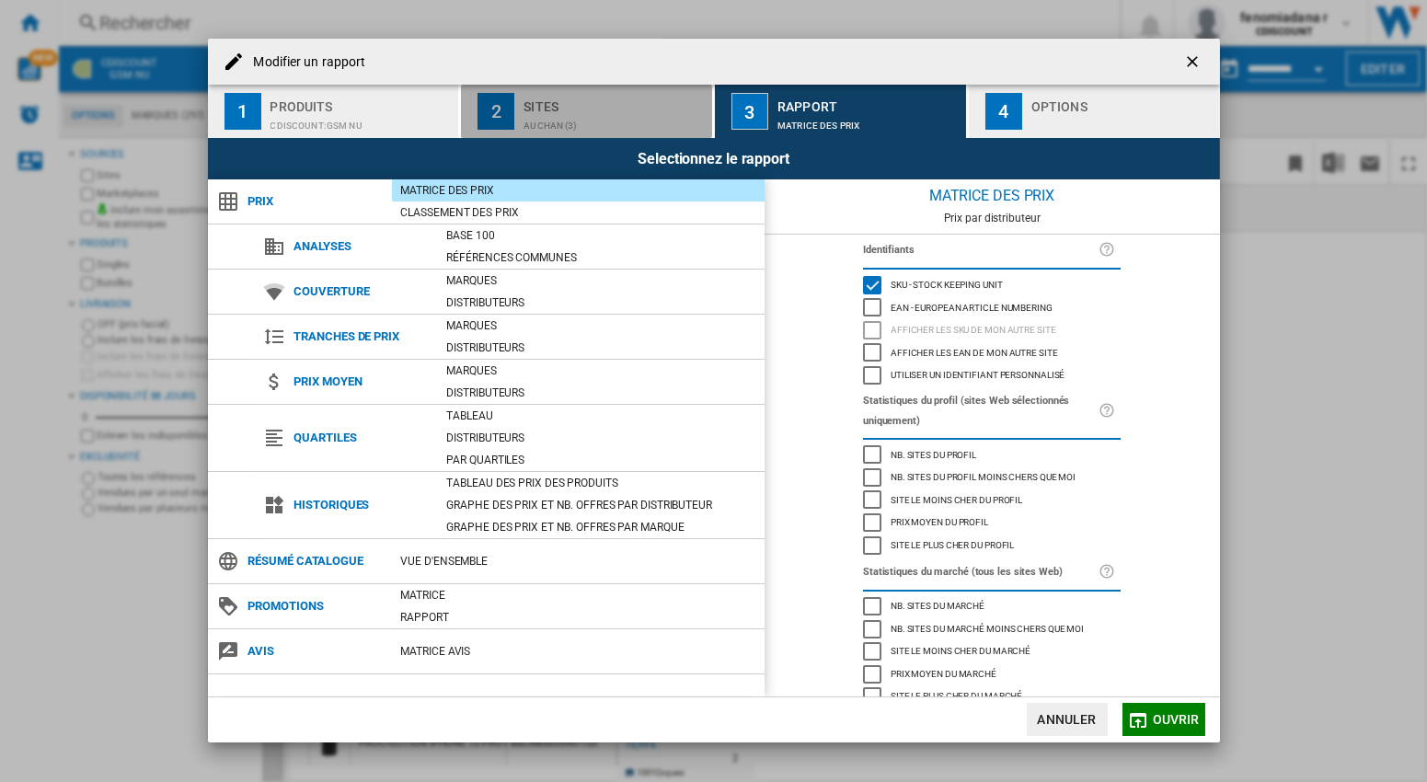
click at [605, 126] on div "Auchan (3)" at bounding box center [613, 120] width 181 height 19
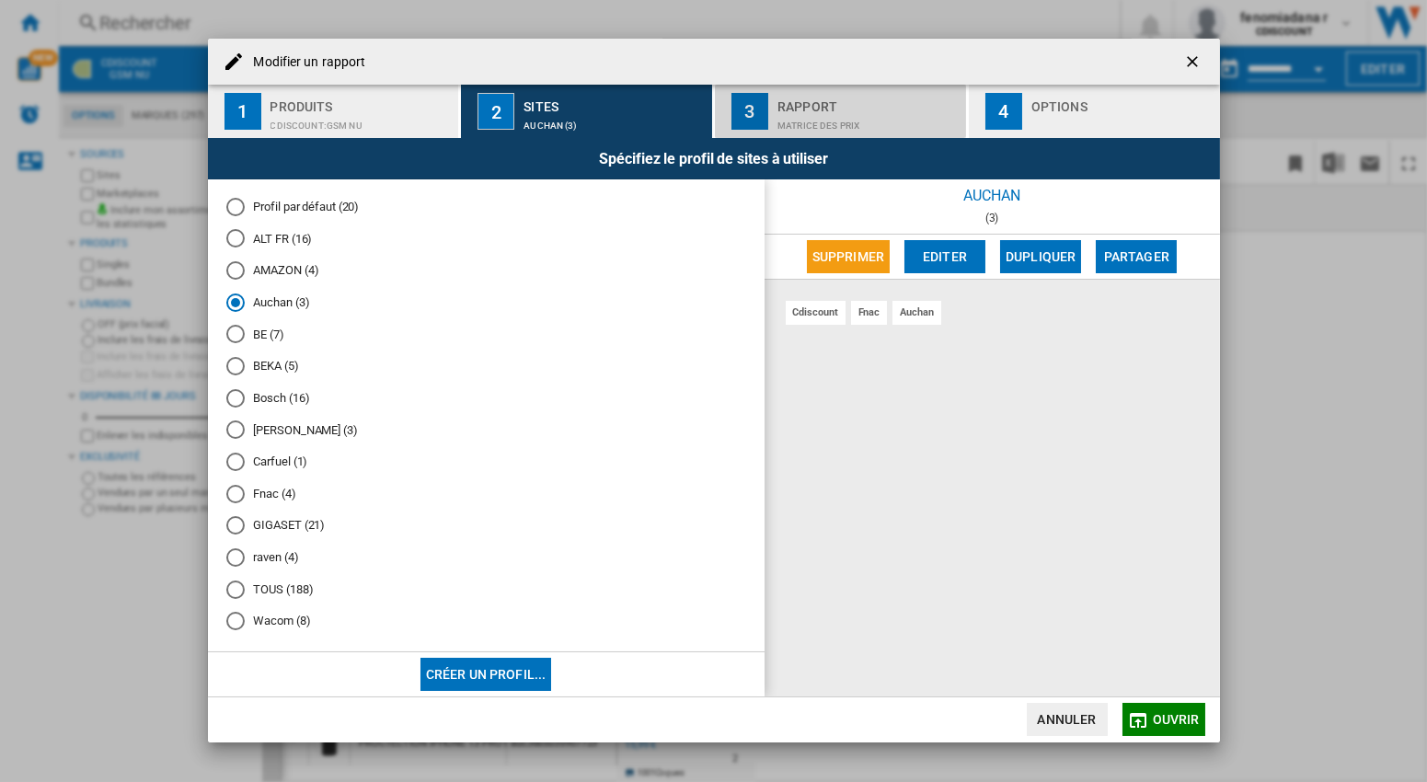
click at [818, 108] on div "Rapport" at bounding box center [867, 101] width 181 height 19
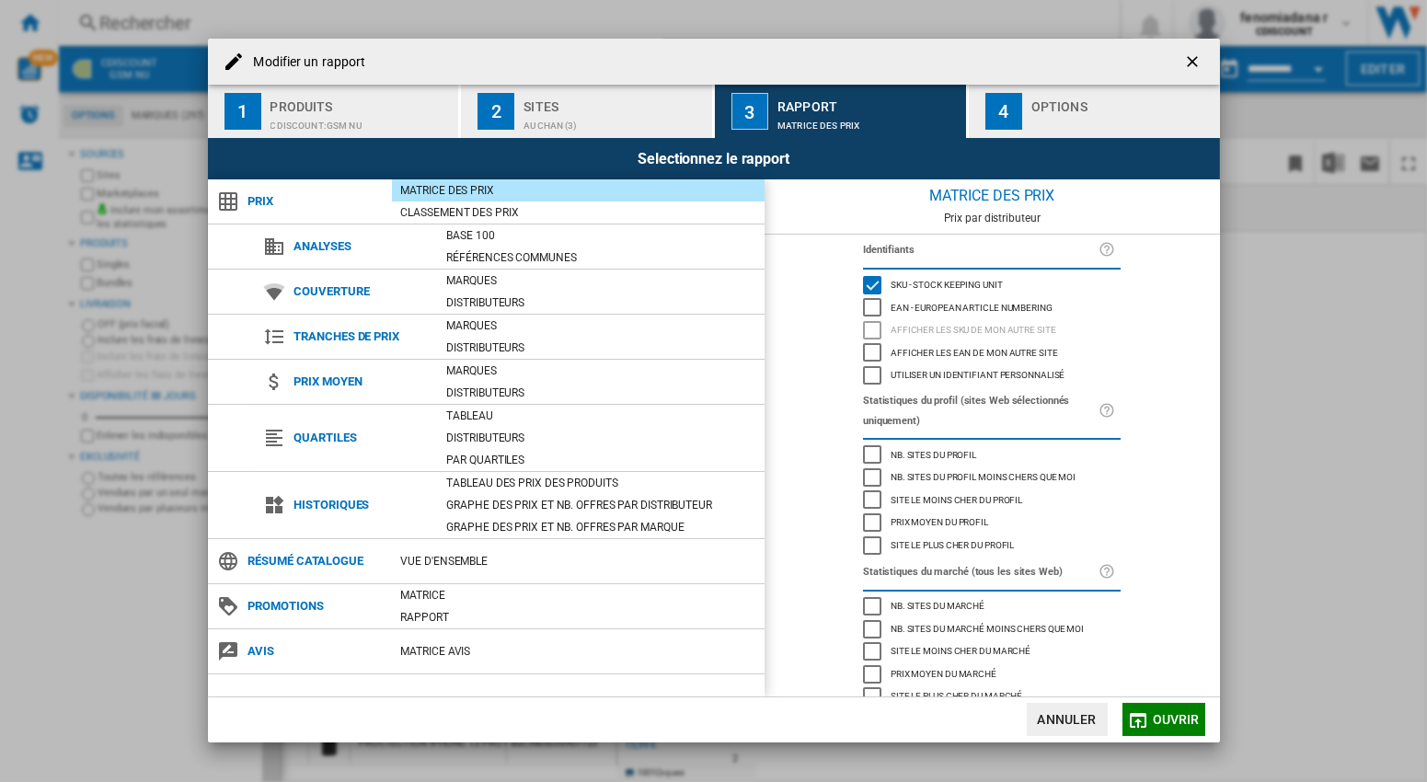
click at [1115, 104] on div "Options" at bounding box center [1121, 101] width 181 height 19
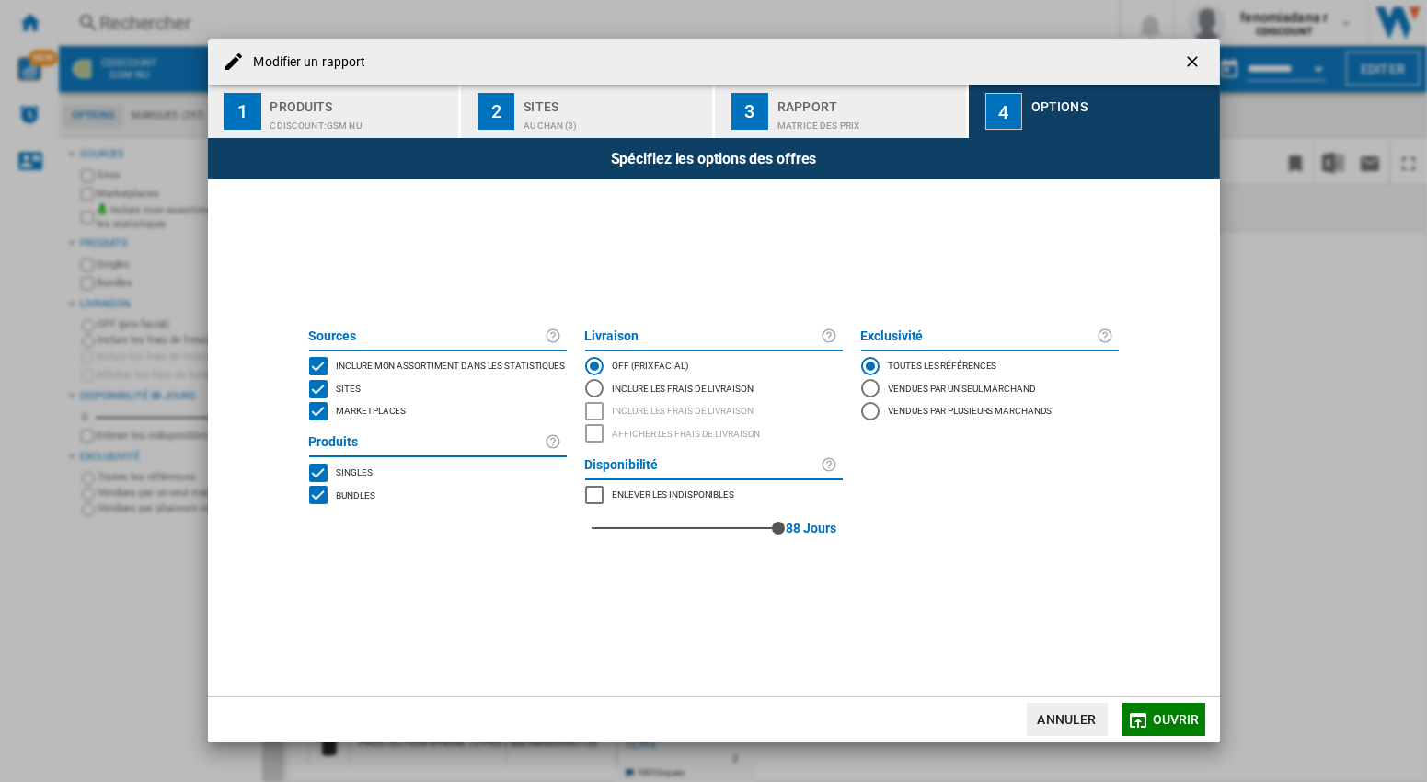
click at [1194, 56] on ng-md-icon "getI18NText('BUTTONS.CLOSE_DIALOG')" at bounding box center [1194, 63] width 22 height 22
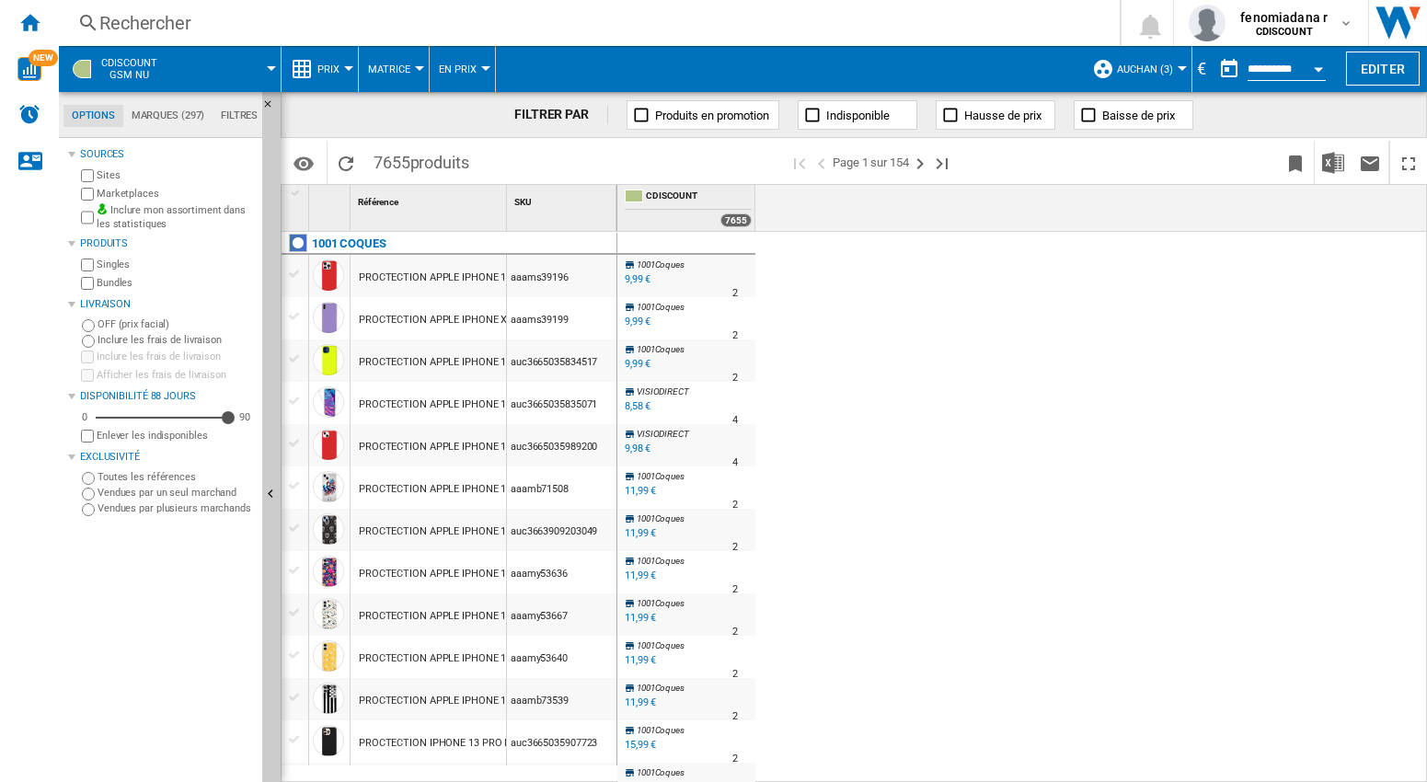
click at [1195, 68] on div "€" at bounding box center [1201, 68] width 18 height 23
click at [1195, 71] on div "€" at bounding box center [1201, 68] width 18 height 23
click at [1192, 71] on div "€" at bounding box center [1201, 68] width 18 height 23
click at [1192, 70] on div "€" at bounding box center [1201, 68] width 18 height 23
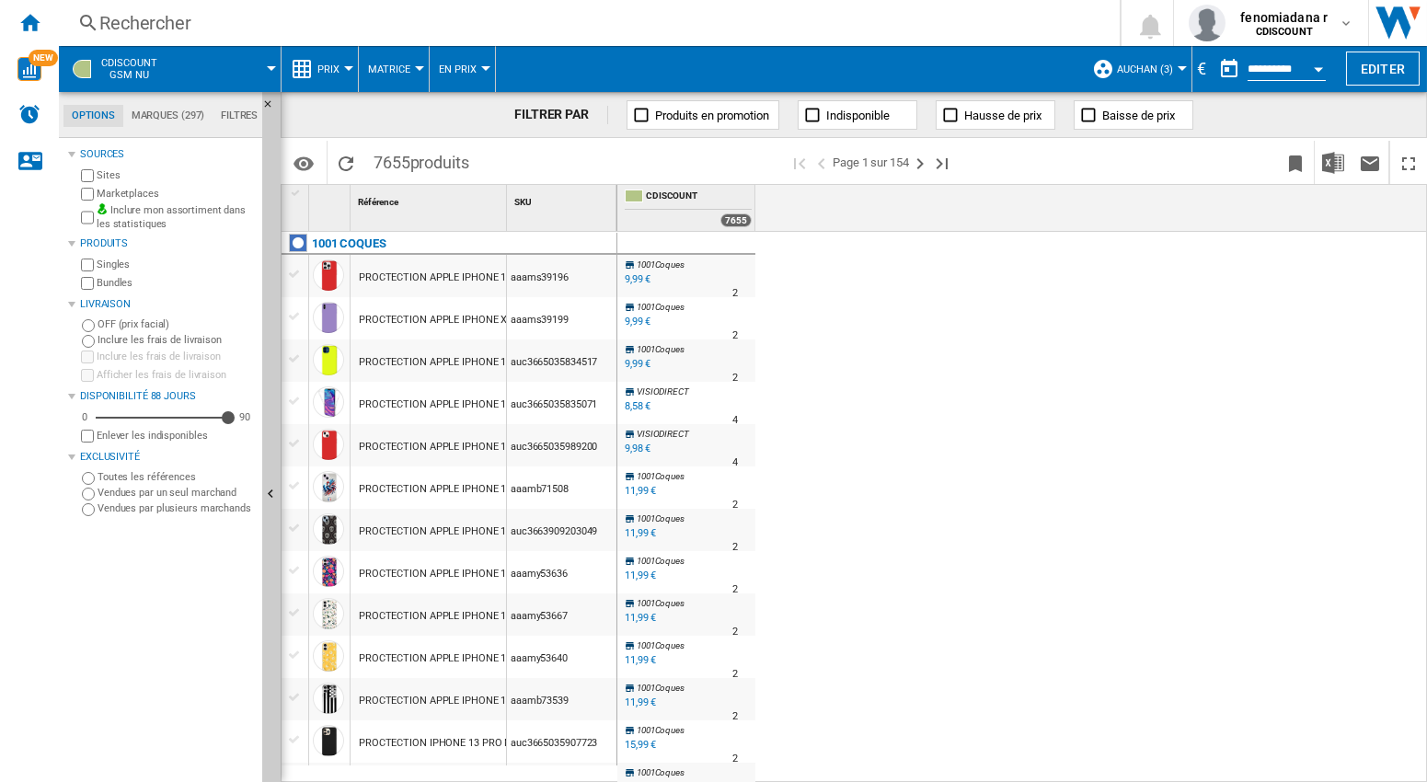
click at [1192, 72] on div "€" at bounding box center [1201, 68] width 18 height 23
click at [1192, 74] on div "€" at bounding box center [1201, 68] width 18 height 23
click at [966, 329] on div "1001Coques 0.0 % 9,99 € % N/A 2 1001Coques 1001Coques 0.0 % 9,99 €" at bounding box center [1022, 507] width 810 height 551
click at [1350, 16] on div "fenomiadana r CDISCOUNT" at bounding box center [1270, 23] width 165 height 37
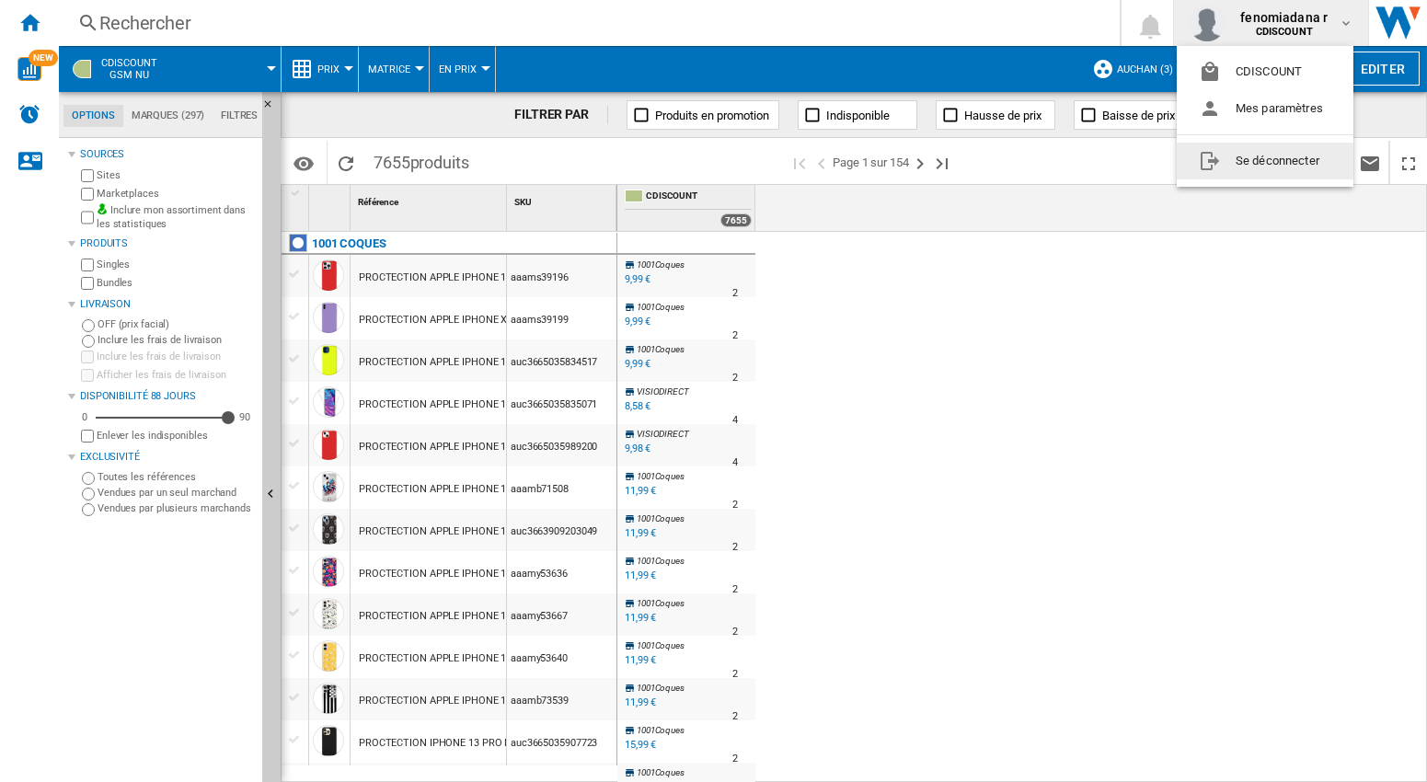
click at [1269, 165] on button "Se déconnecter" at bounding box center [1264, 161] width 177 height 37
